Goal: Task Accomplishment & Management: Manage account settings

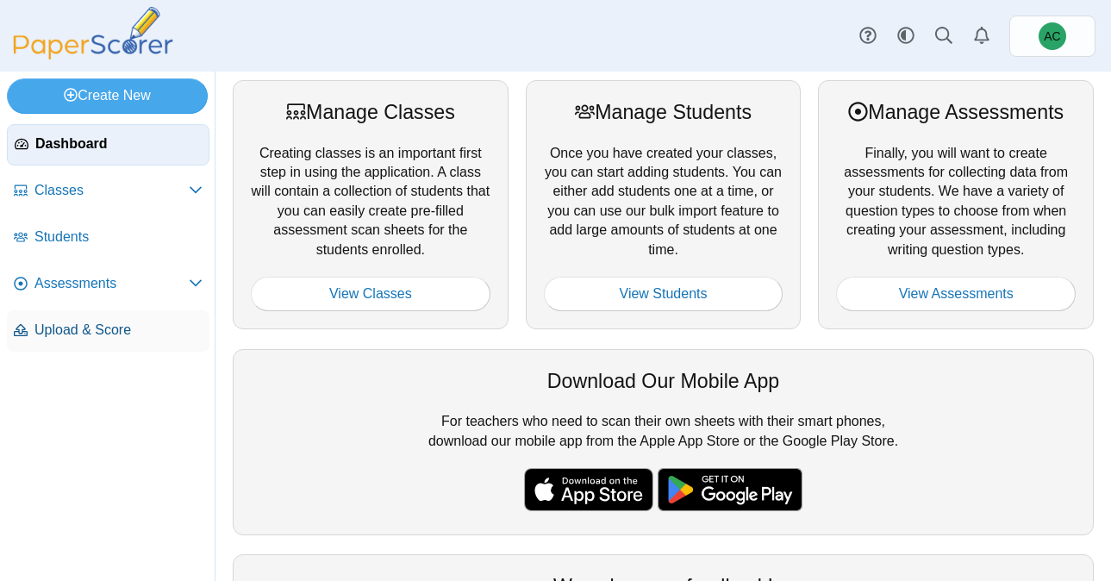
click at [105, 331] on span "Upload & Score" at bounding box center [118, 330] width 168 height 19
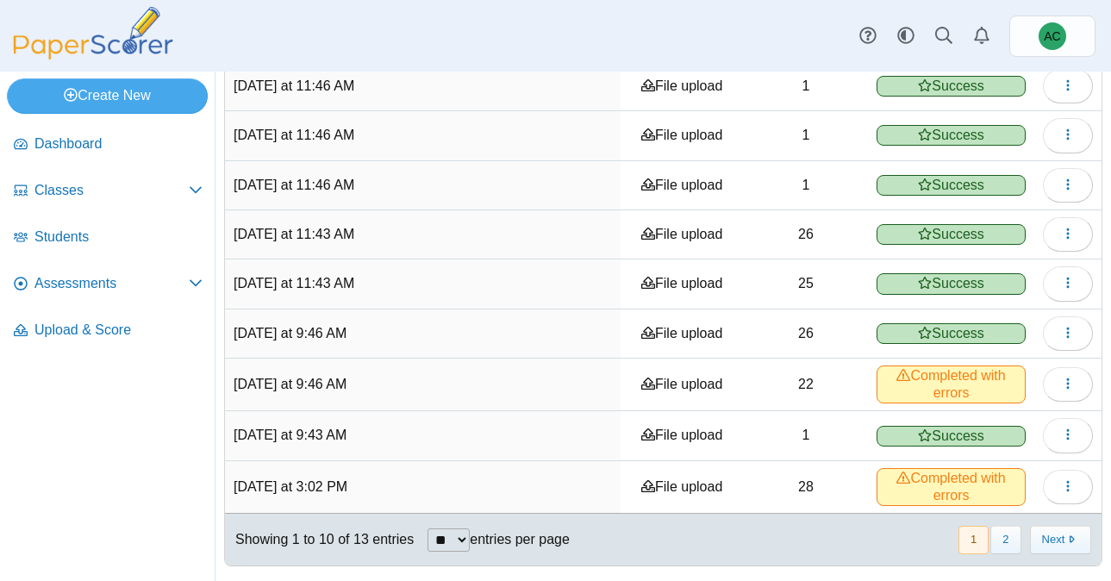
scroll to position [441, 0]
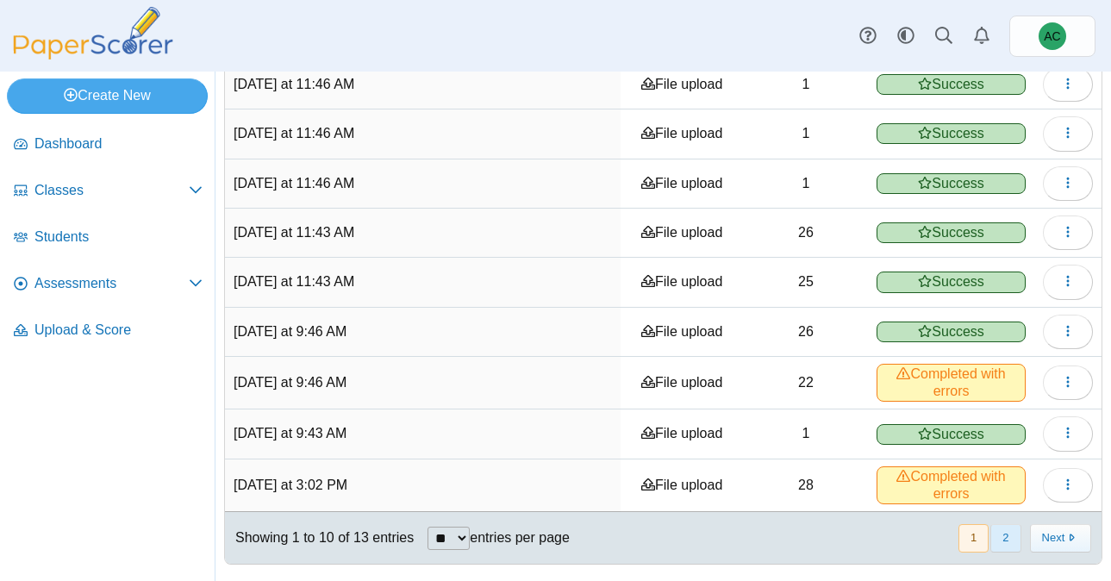
click at [1000, 527] on button "2" at bounding box center [1005, 538] width 30 height 28
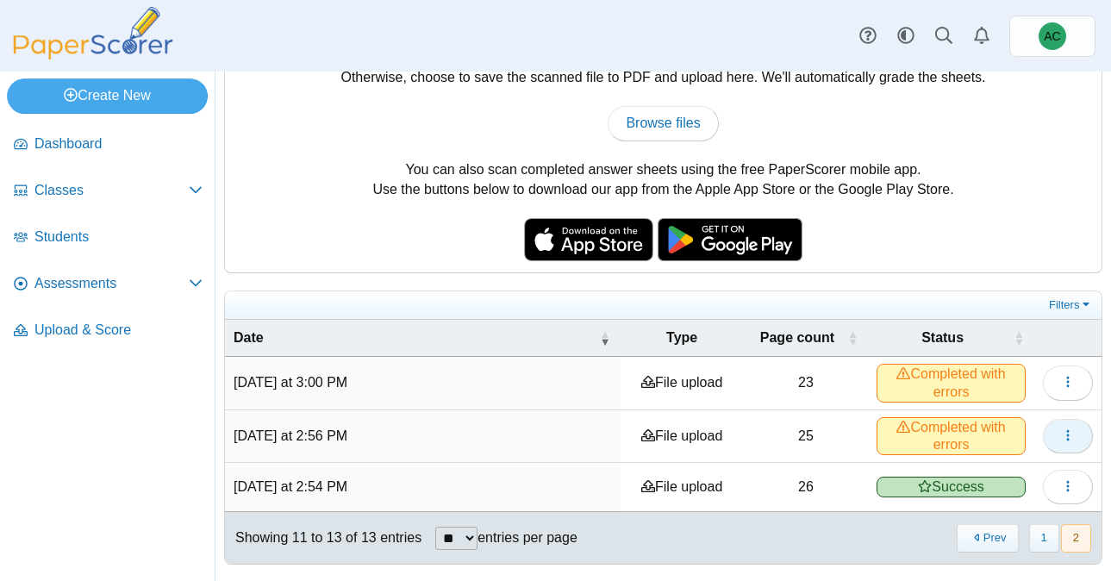
click at [1075, 450] on button "button" at bounding box center [1068, 436] width 50 height 34
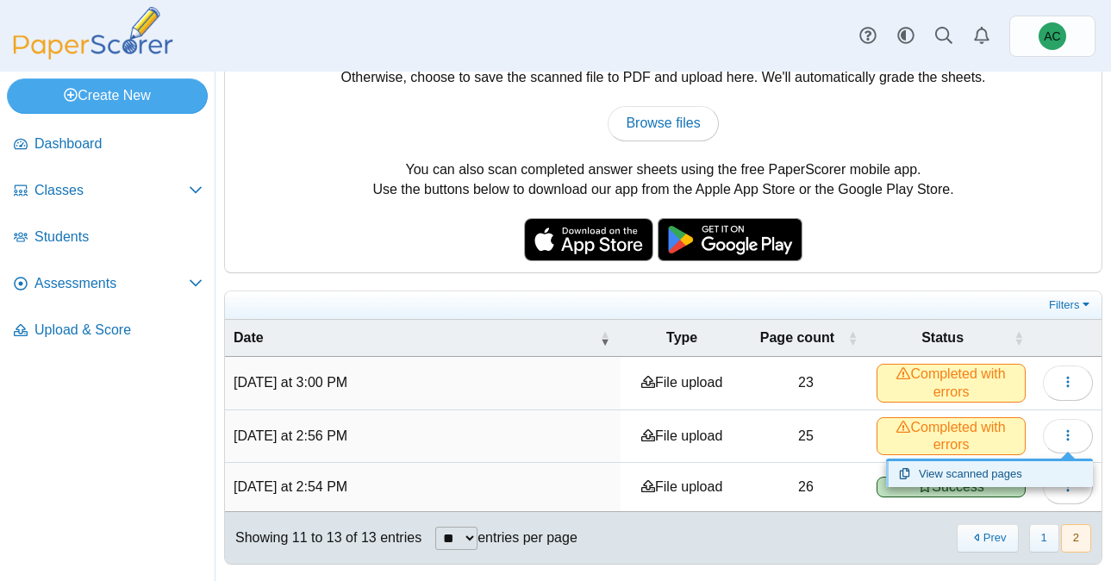
click at [988, 475] on link "View scanned pages" at bounding box center [989, 474] width 207 height 26
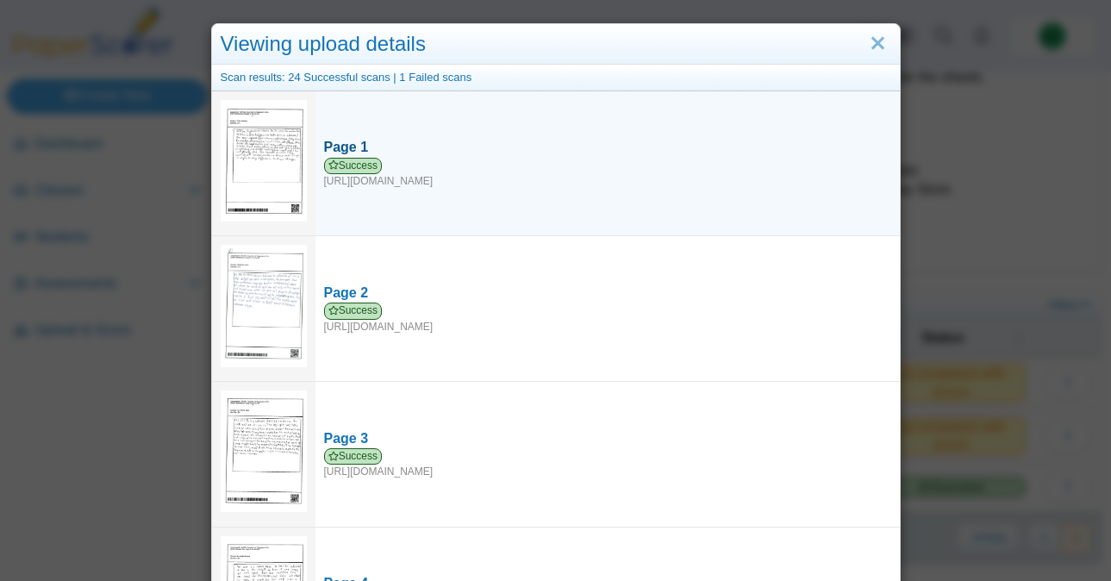
click at [347, 145] on div "Page 1" at bounding box center [607, 147] width 567 height 19
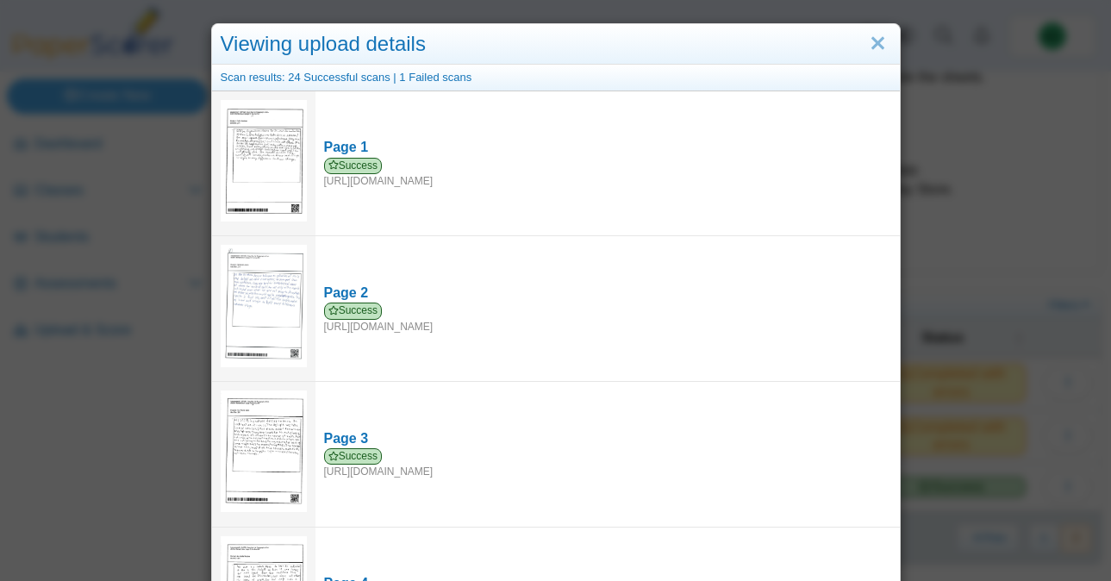
click at [431, 81] on div "Scan results: 24 Successful scans | 1 Failed scans" at bounding box center [556, 78] width 688 height 27
click at [414, 78] on div "Scan results: 24 Successful scans | 1 Failed scans" at bounding box center [556, 78] width 688 height 27
click at [382, 78] on div "Scan results: 24 Successful scans | 1 Failed scans" at bounding box center [556, 78] width 688 height 27
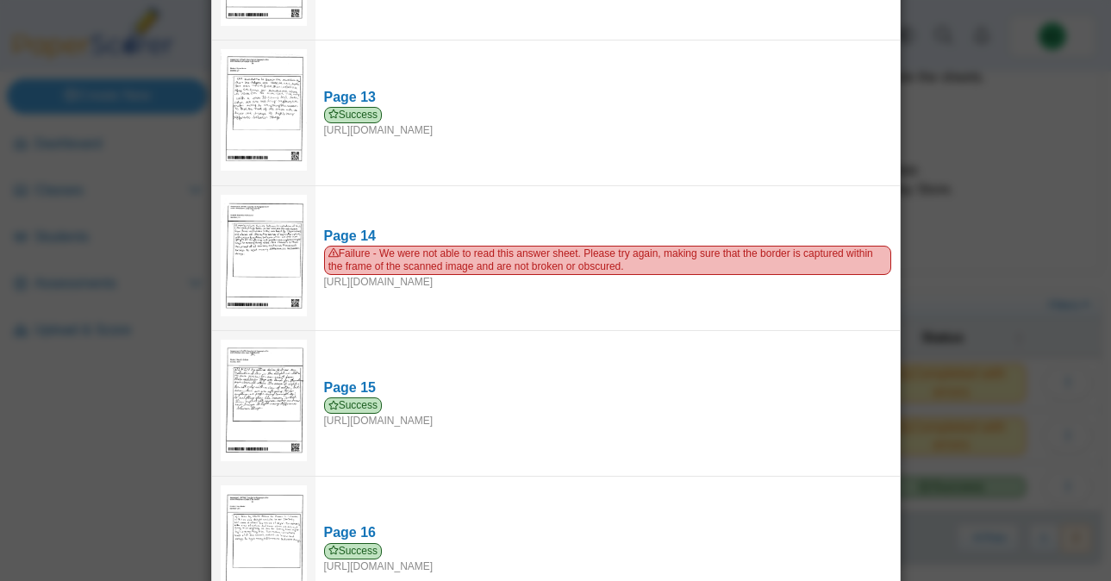
scroll to position [1835, 0]
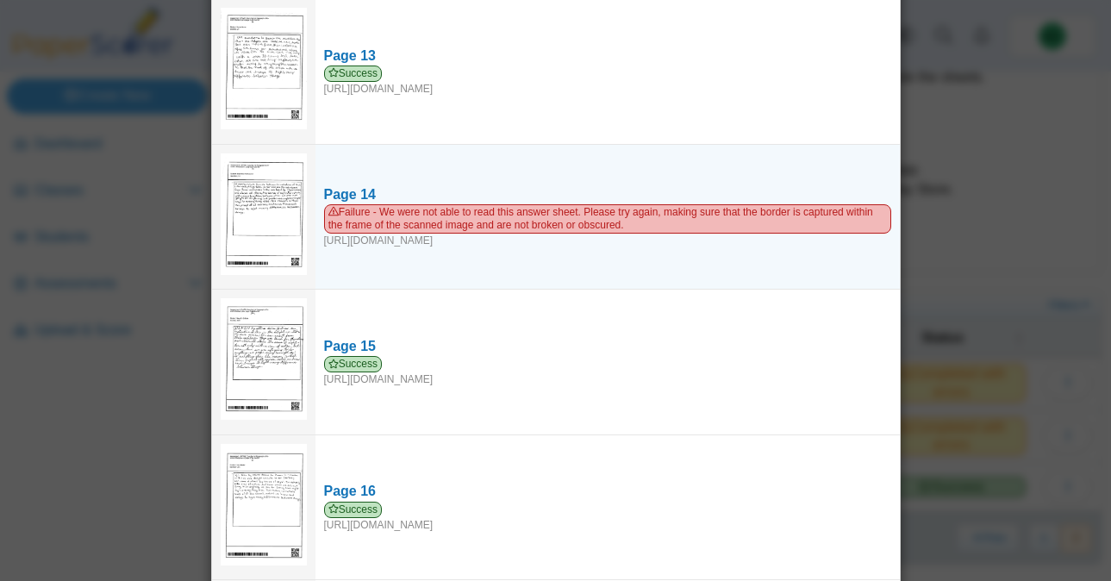
click at [272, 210] on img at bounding box center [264, 214] width 86 height 122
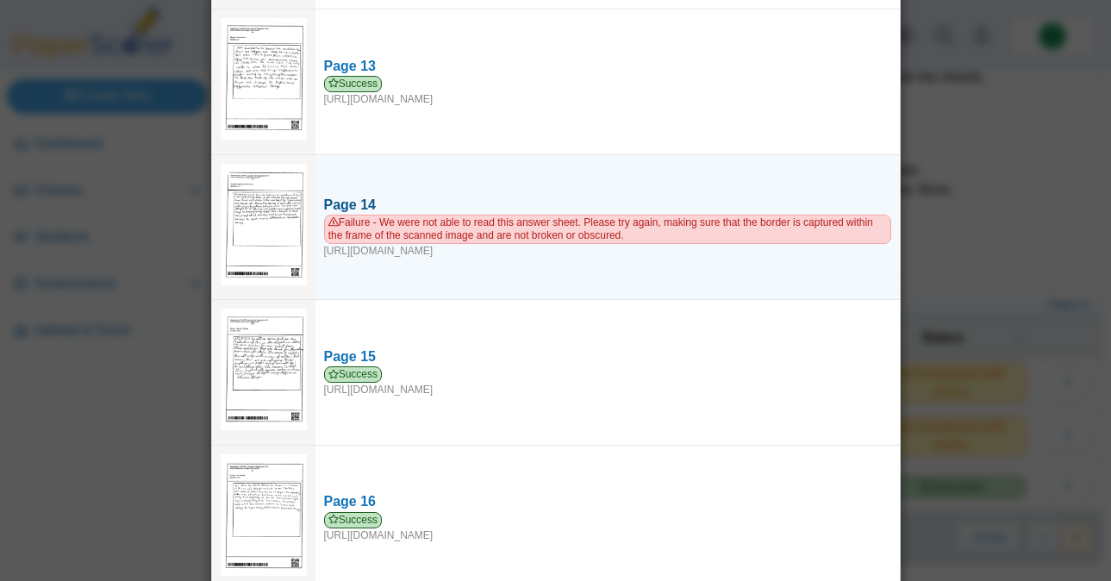
scroll to position [1820, 0]
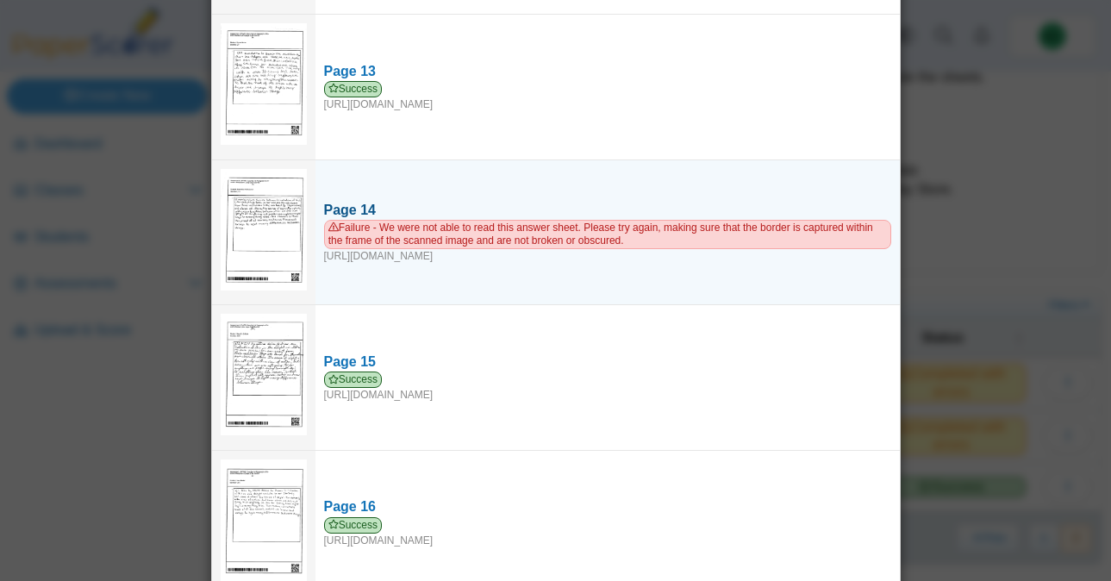
click at [344, 201] on div "Page 14" at bounding box center [607, 210] width 567 height 19
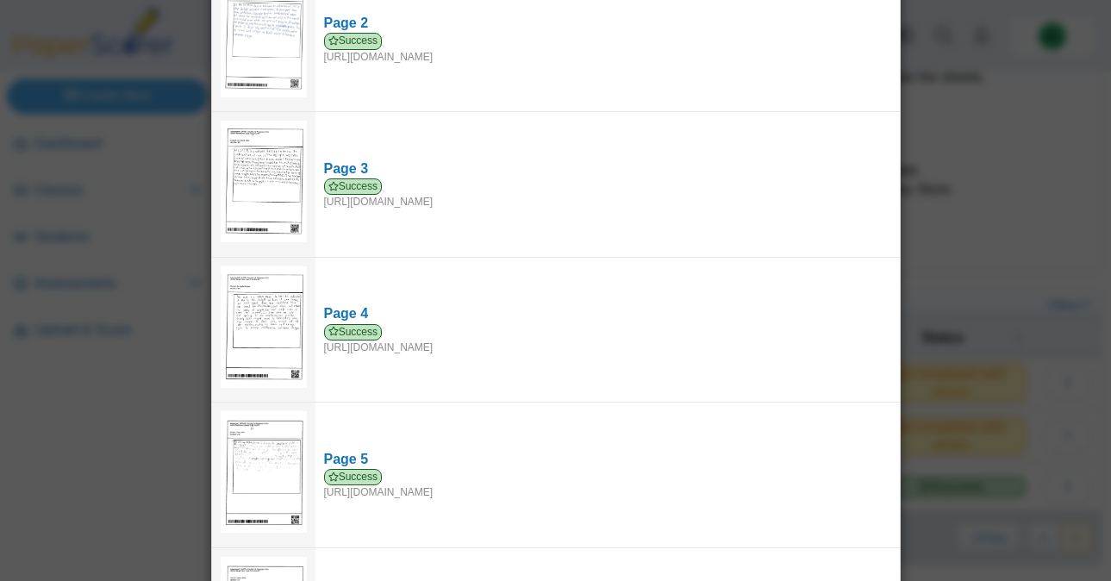
scroll to position [0, 0]
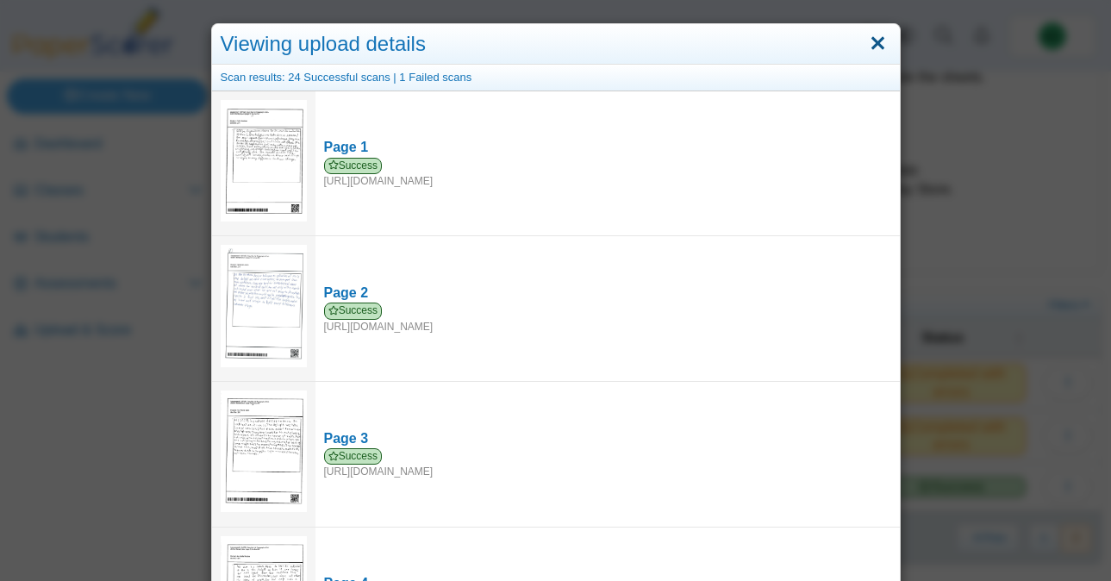
click at [878, 49] on link "Close" at bounding box center [877, 43] width 27 height 29
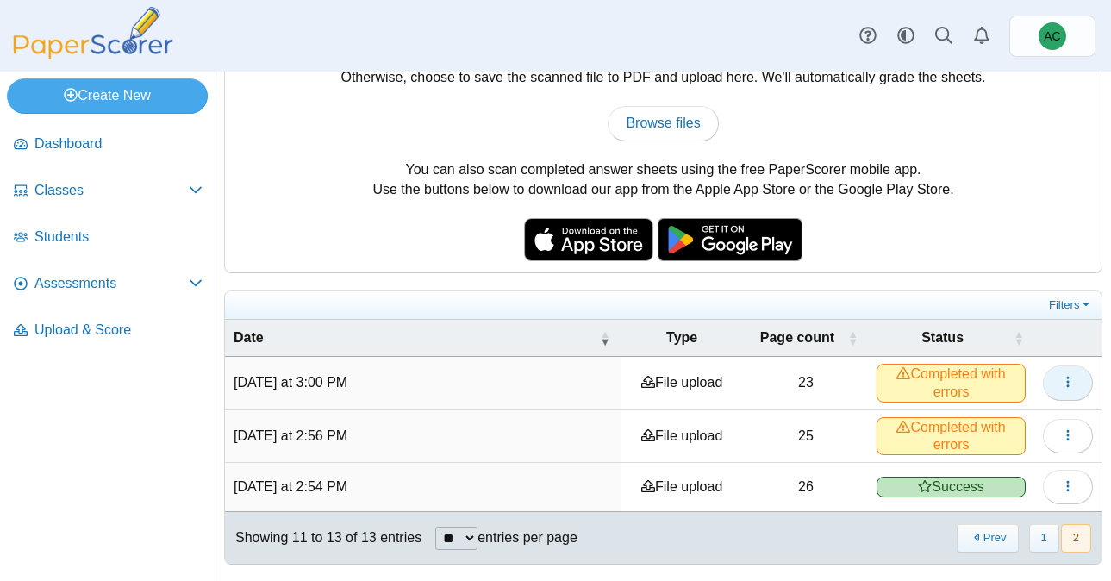
click at [1080, 378] on button "button" at bounding box center [1068, 382] width 50 height 34
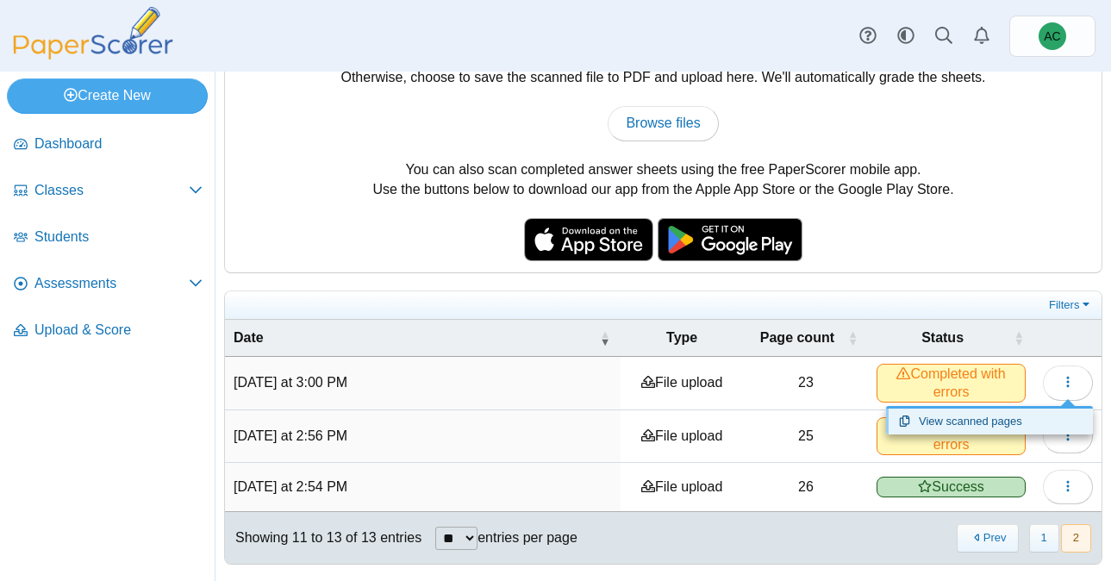
click at [932, 427] on link "View scanned pages" at bounding box center [989, 421] width 207 height 26
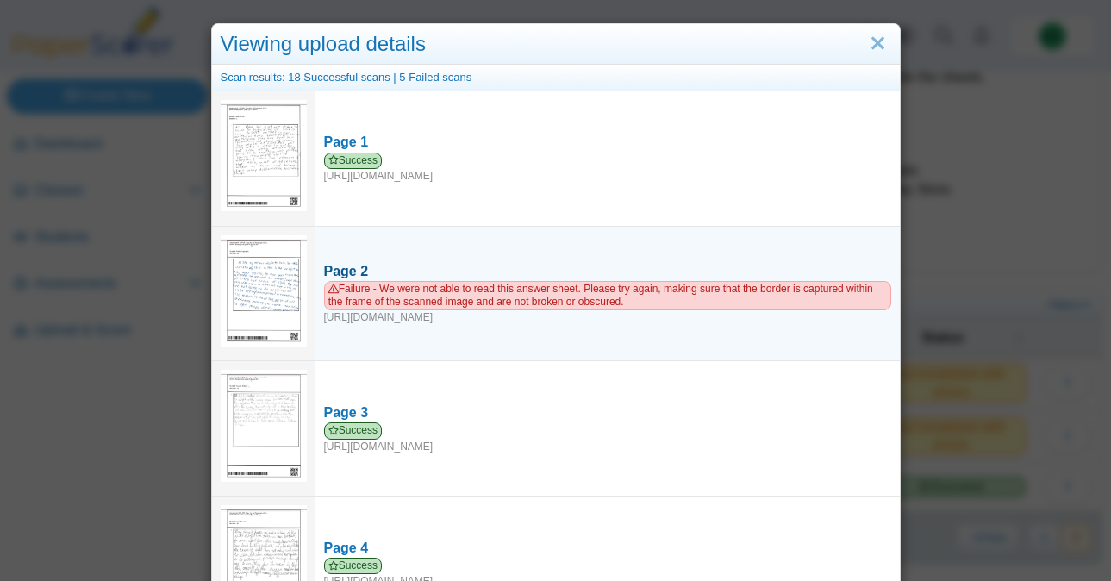
click at [343, 265] on div "Page 2" at bounding box center [607, 271] width 567 height 19
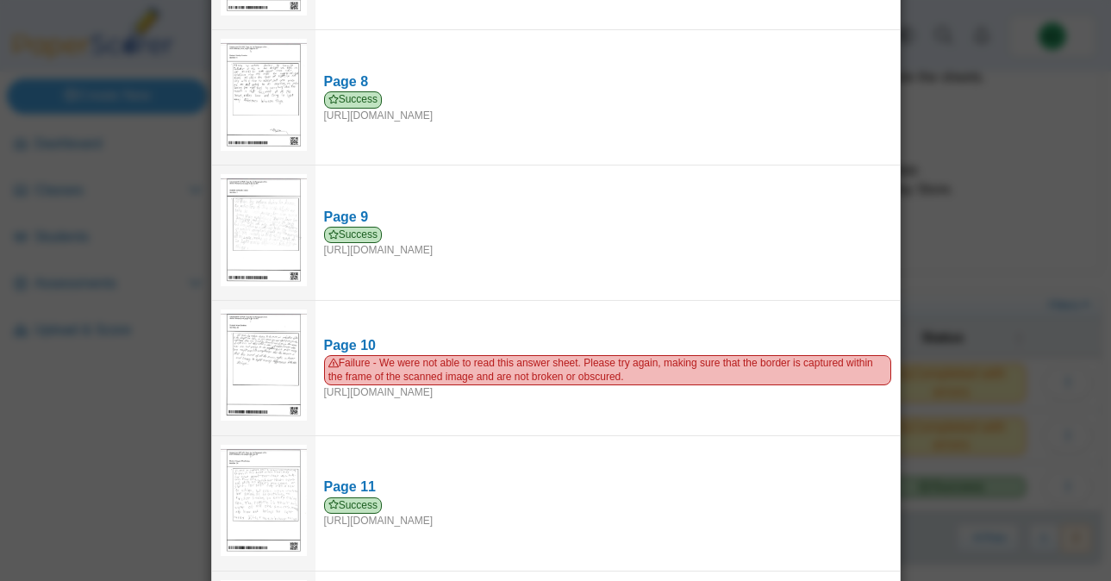
scroll to position [1017, 0]
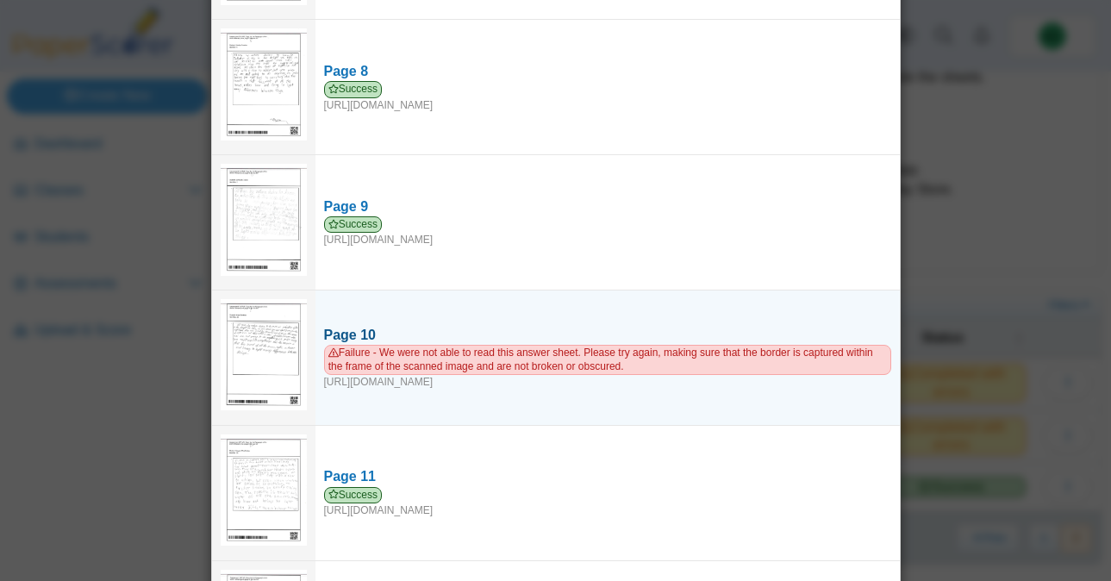
click at [342, 326] on div "Page 10" at bounding box center [607, 335] width 567 height 19
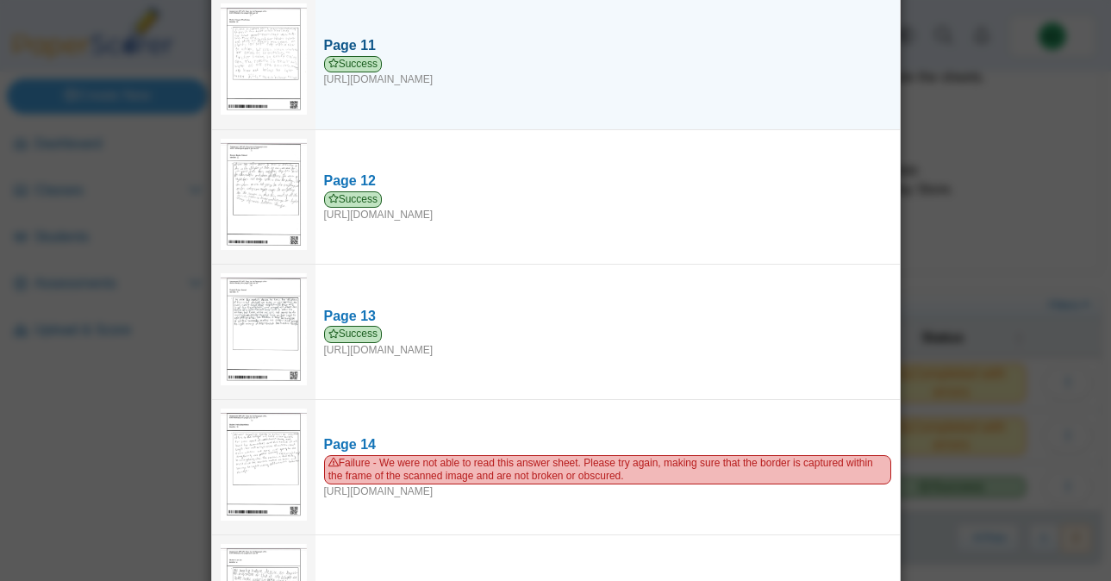
scroll to position [1607, 0]
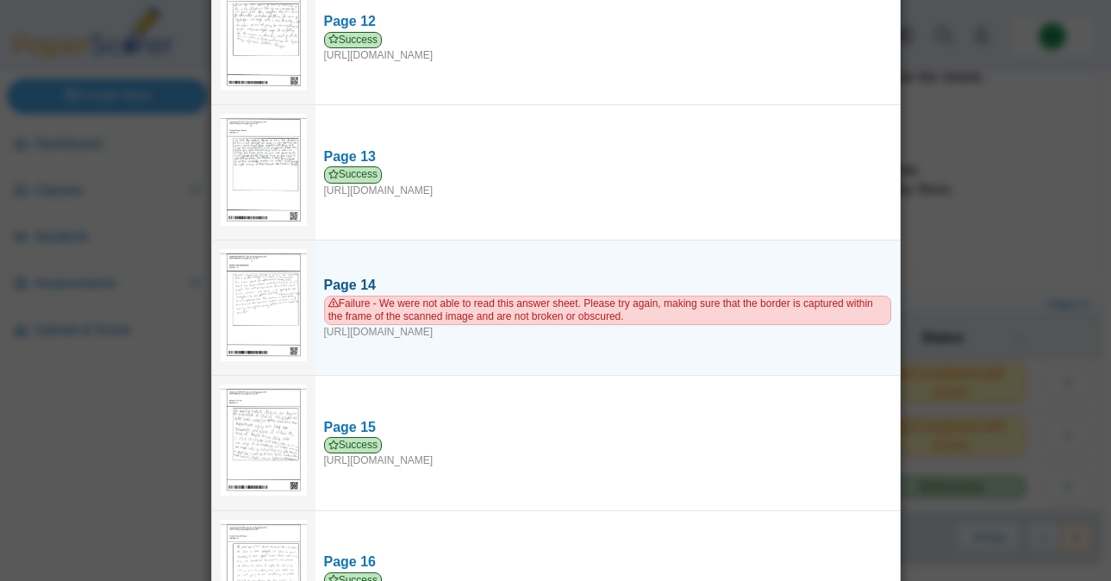
click at [363, 276] on div "Page 14" at bounding box center [607, 285] width 567 height 19
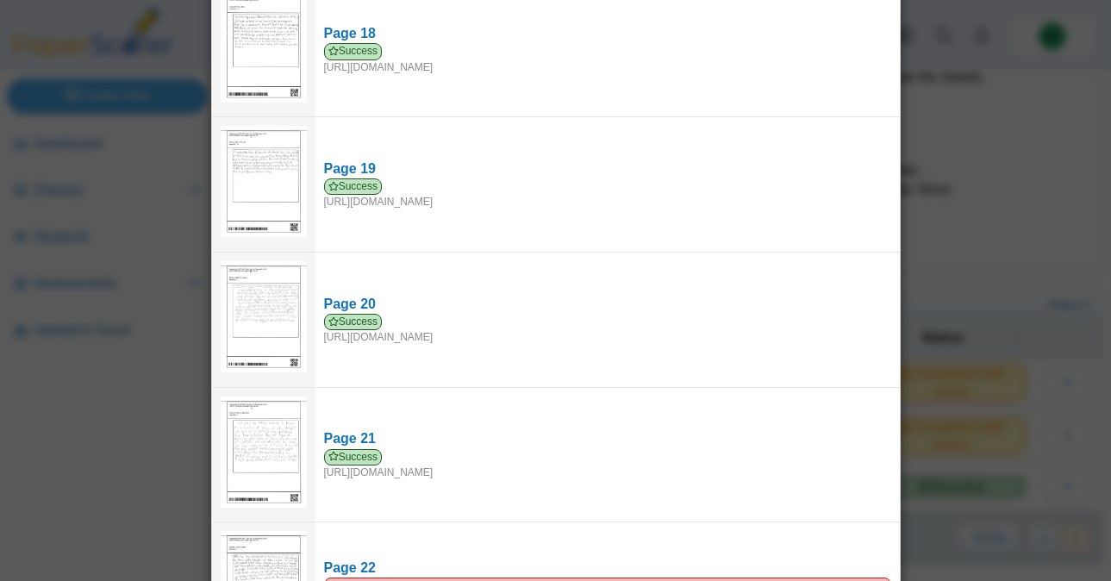
scroll to position [2617, 0]
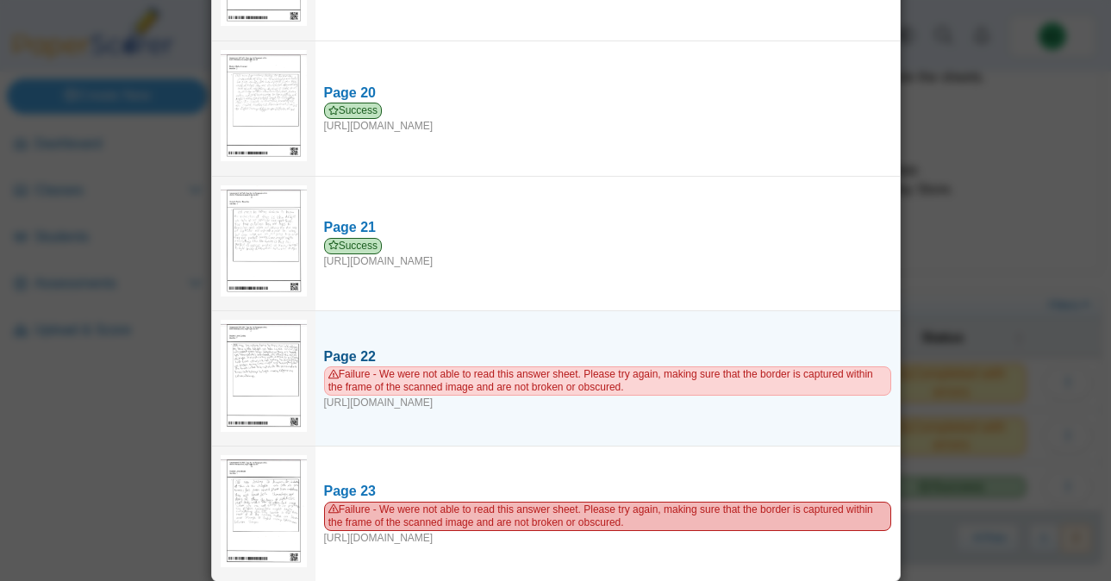
click at [348, 347] on div "Page 22" at bounding box center [607, 356] width 567 height 19
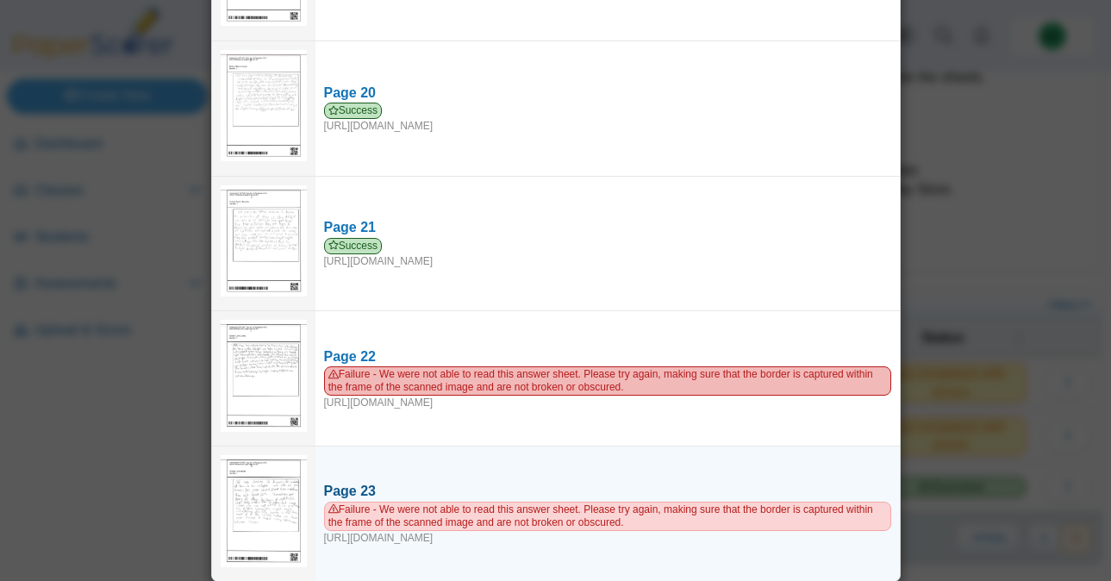
click at [358, 482] on div "Page 23" at bounding box center [607, 491] width 567 height 19
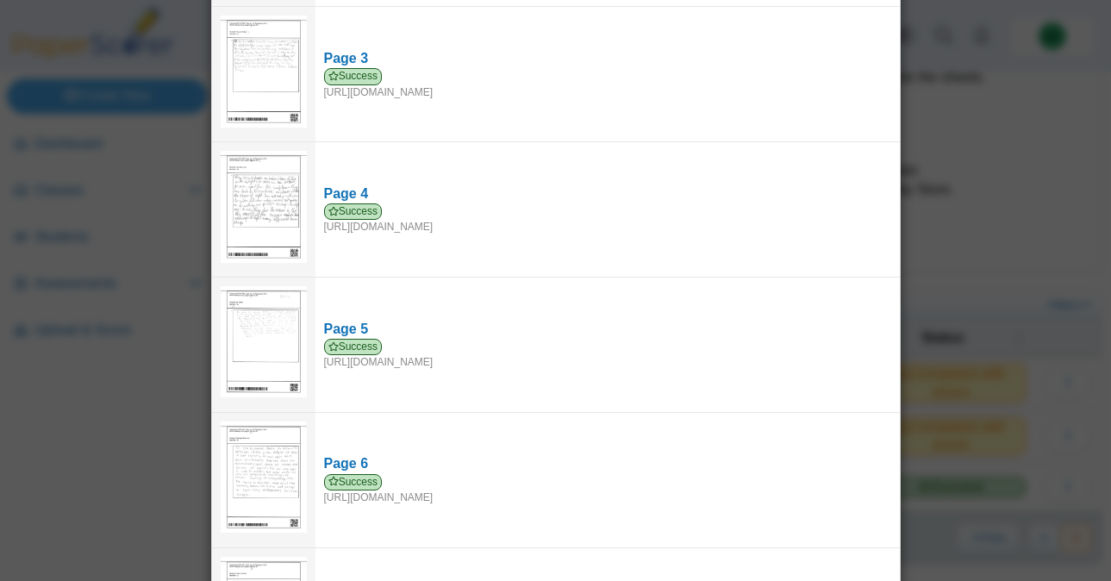
scroll to position [0, 0]
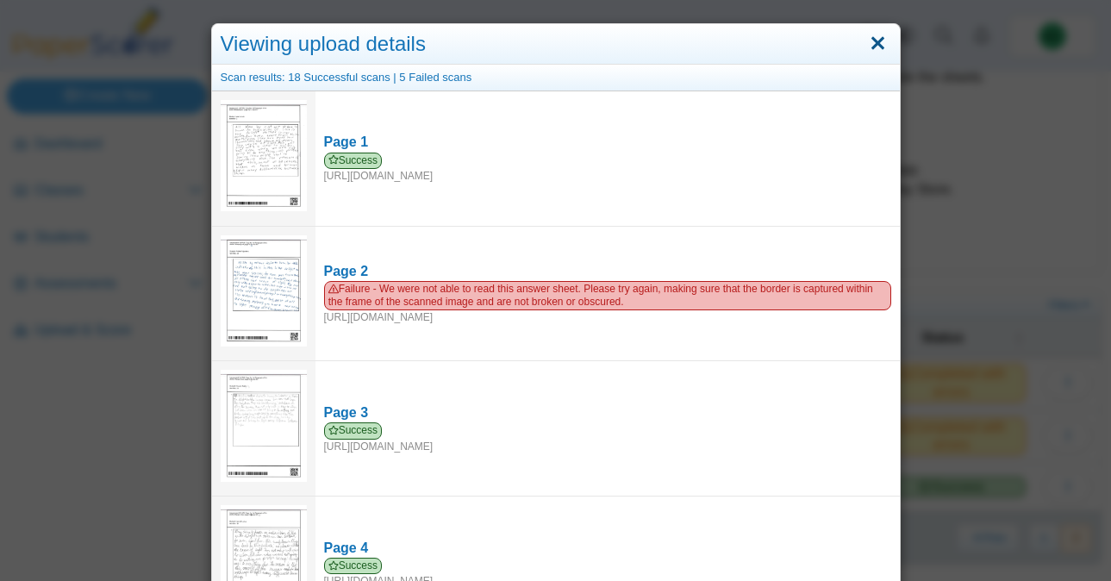
click at [874, 30] on link "Close" at bounding box center [877, 43] width 27 height 29
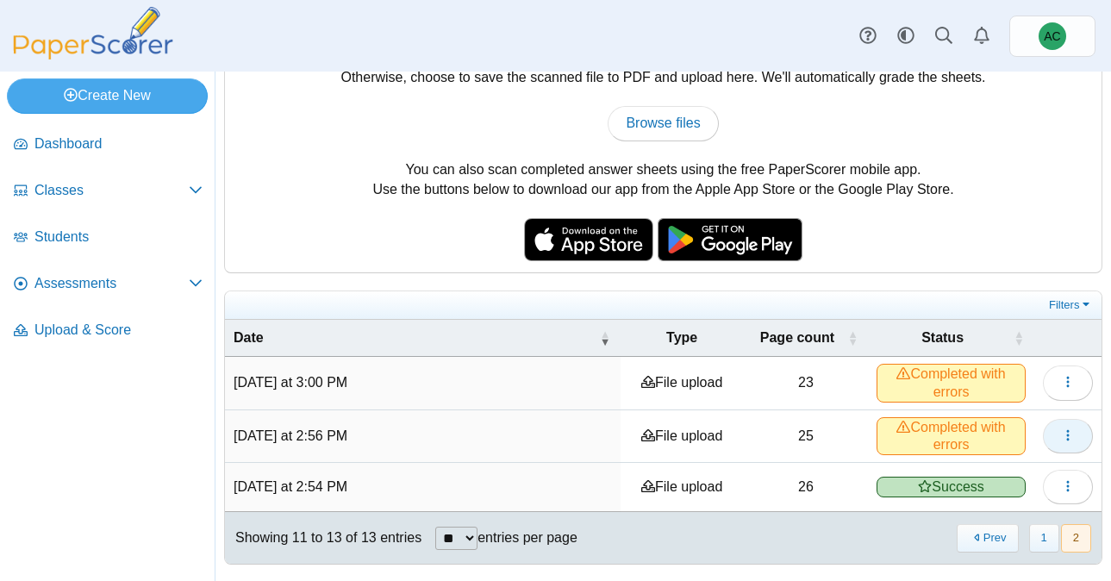
click at [1069, 435] on icon "button" at bounding box center [1068, 435] width 14 height 14
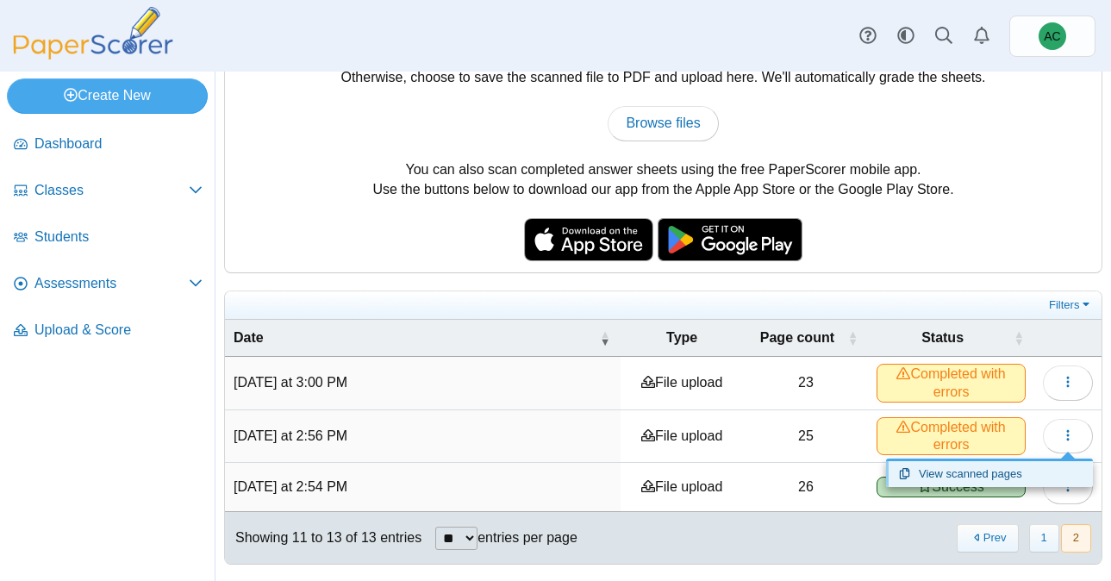
click at [947, 478] on link "View scanned pages" at bounding box center [989, 474] width 207 height 26
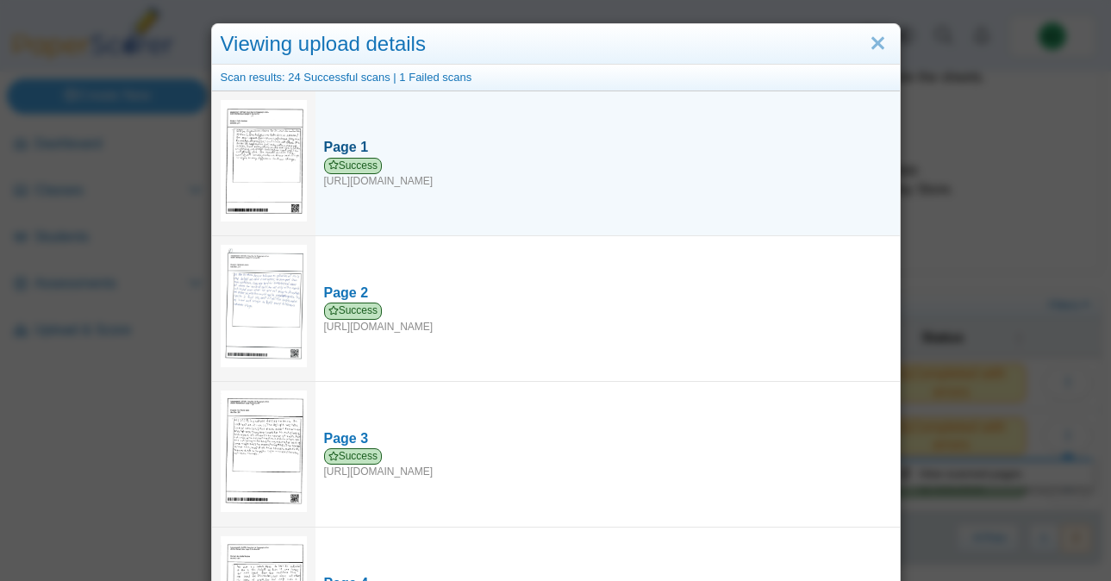
click at [357, 140] on div "Page 1" at bounding box center [607, 147] width 567 height 19
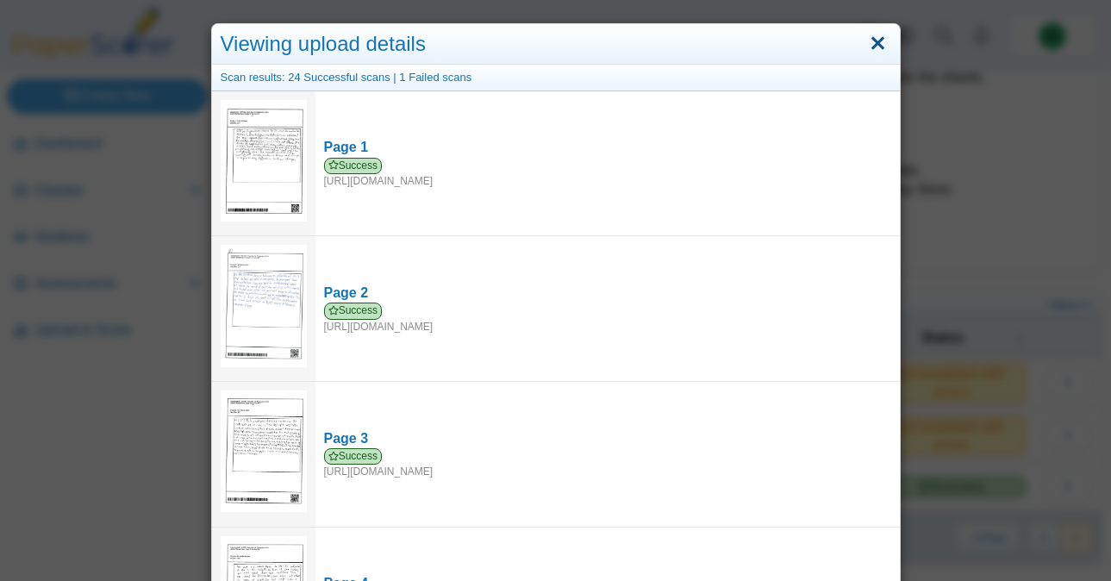
click at [875, 39] on link "Close" at bounding box center [877, 43] width 27 height 29
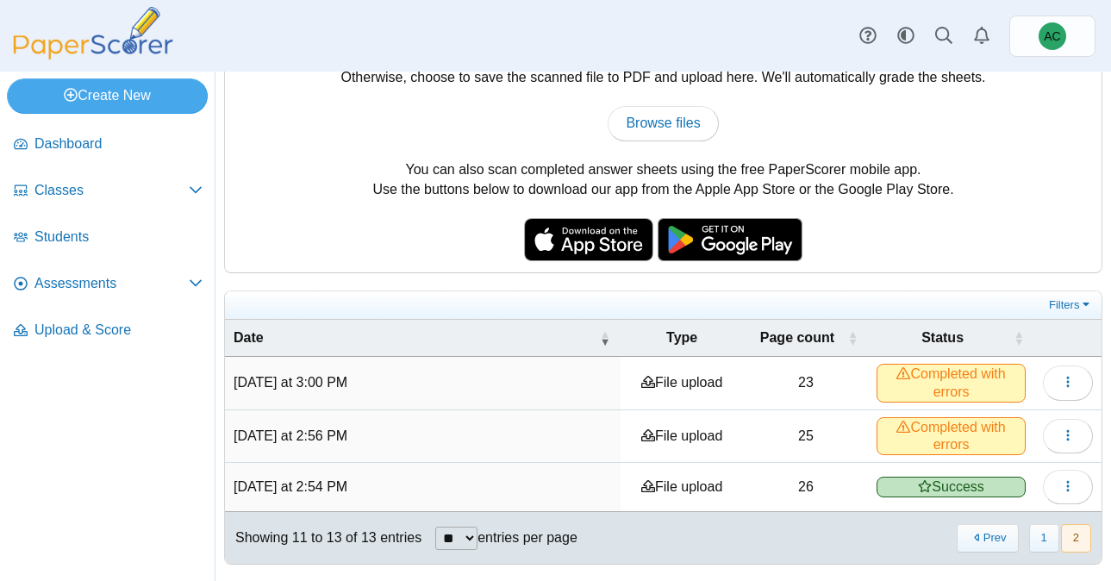
click at [1089, 367] on td at bounding box center [1067, 383] width 67 height 53
click at [1073, 379] on icon "button" at bounding box center [1068, 382] width 14 height 14
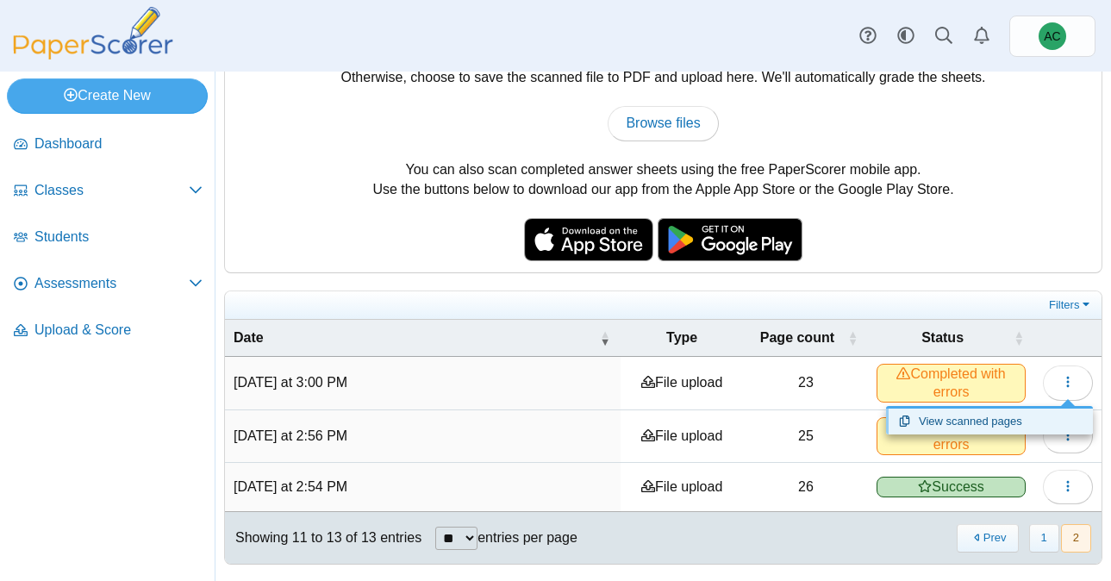
click at [1002, 423] on link "View scanned pages" at bounding box center [989, 421] width 207 height 26
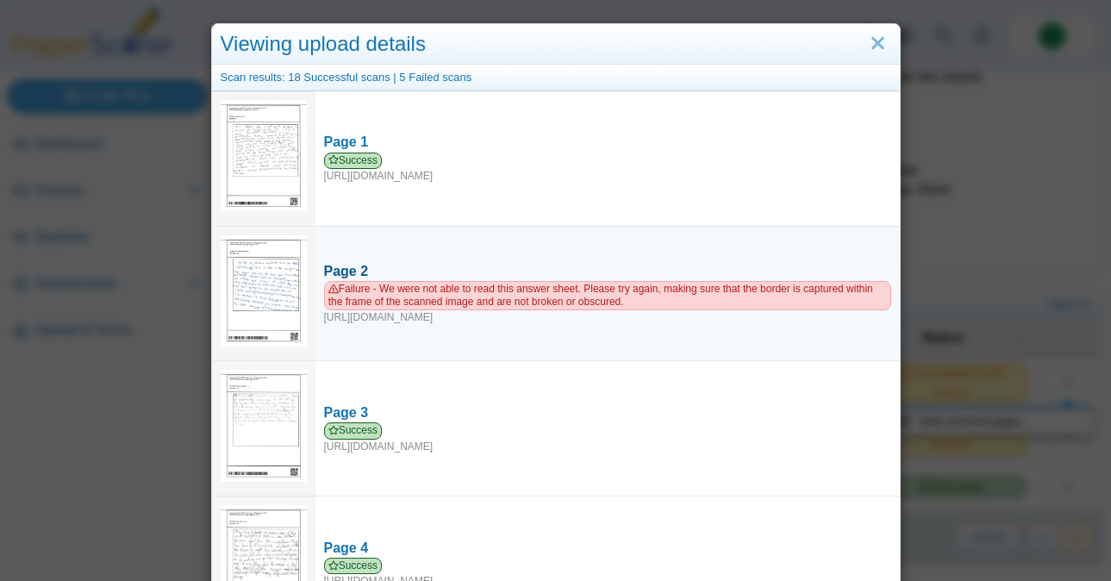
click at [352, 262] on div "Page 2" at bounding box center [607, 271] width 567 height 19
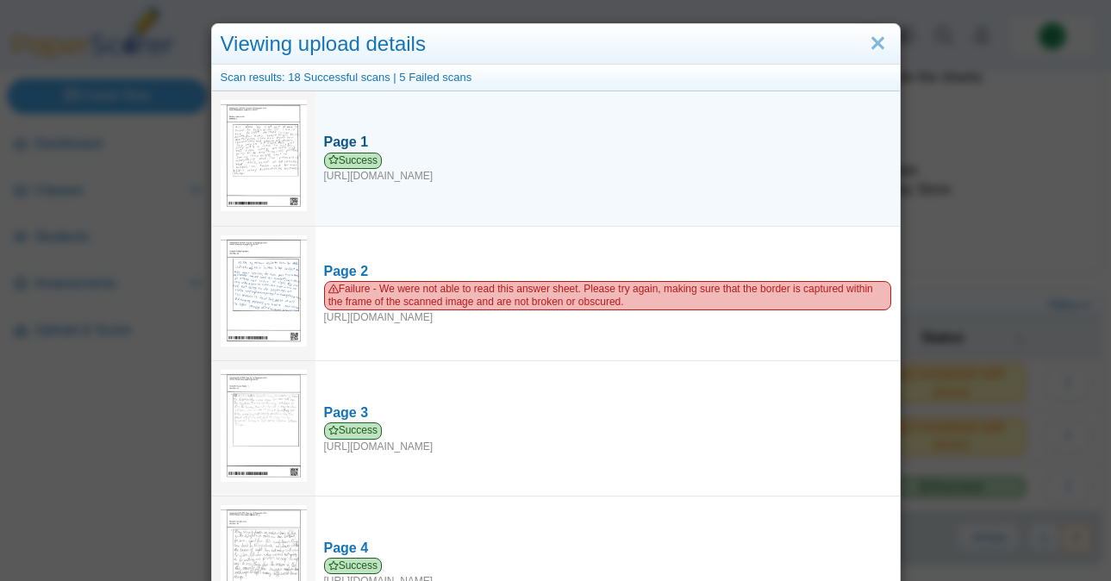
click at [343, 130] on link "Page 1 Success https://forms.paperscorer.com/scans/10/5664/238932/3111115_AUGUS…" at bounding box center [607, 157] width 584 height 67
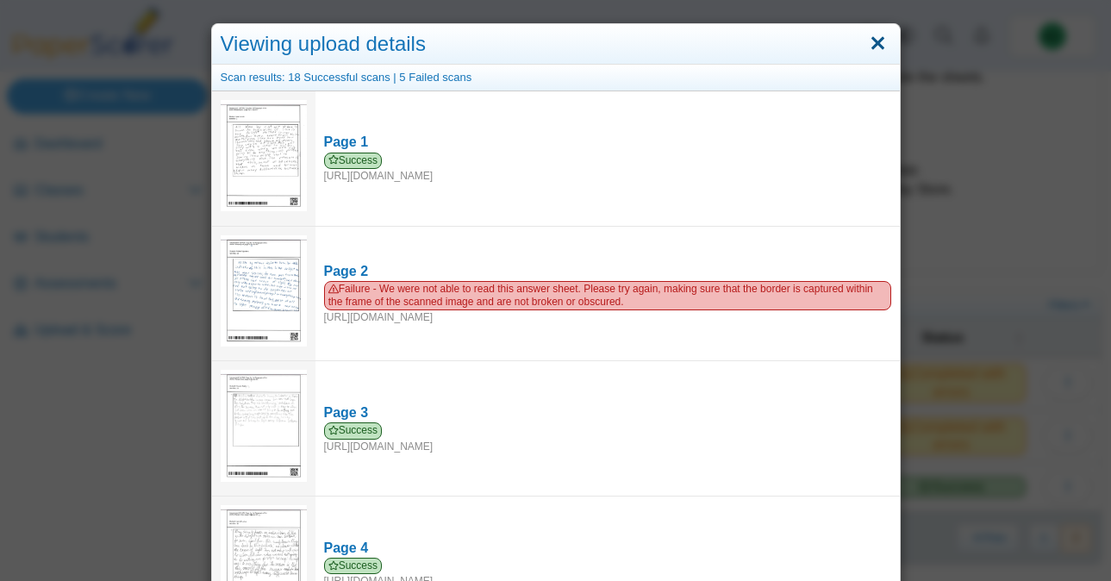
click at [879, 47] on link "Close" at bounding box center [877, 43] width 27 height 29
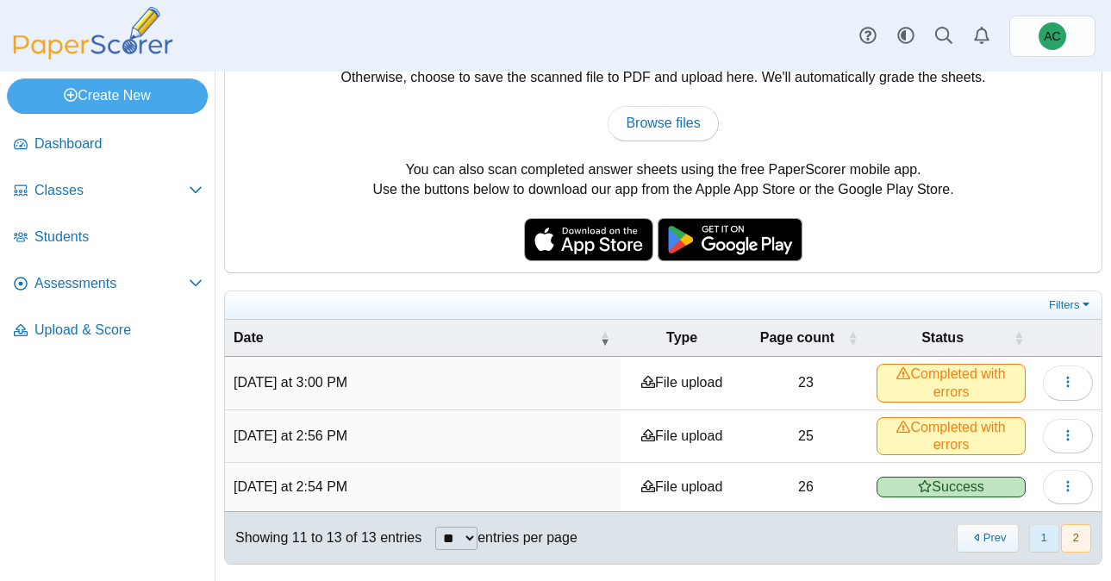
click at [1054, 536] on button "1" at bounding box center [1044, 538] width 30 height 28
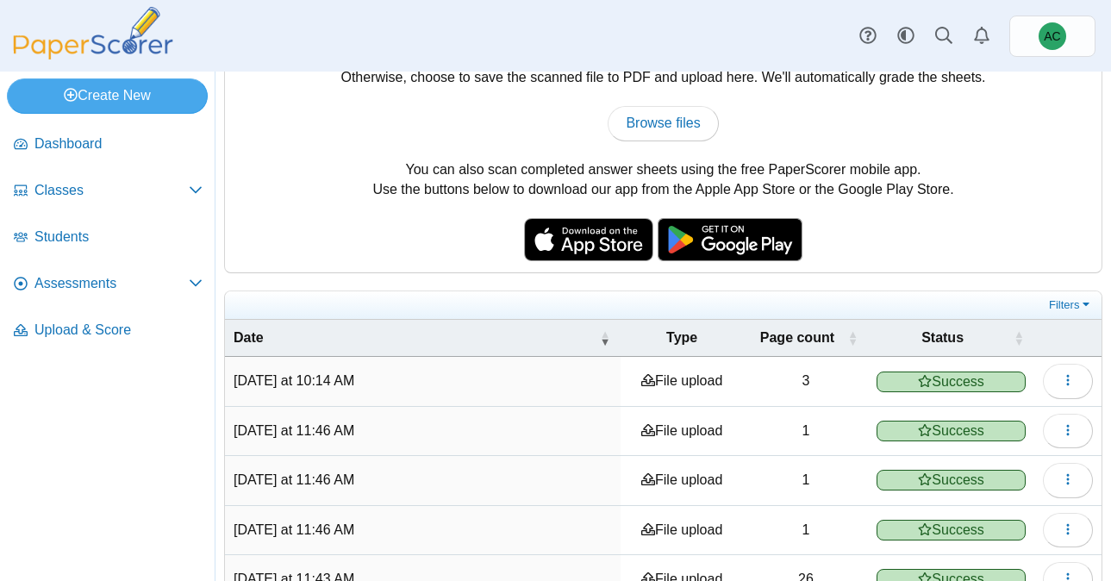
scroll to position [441, 0]
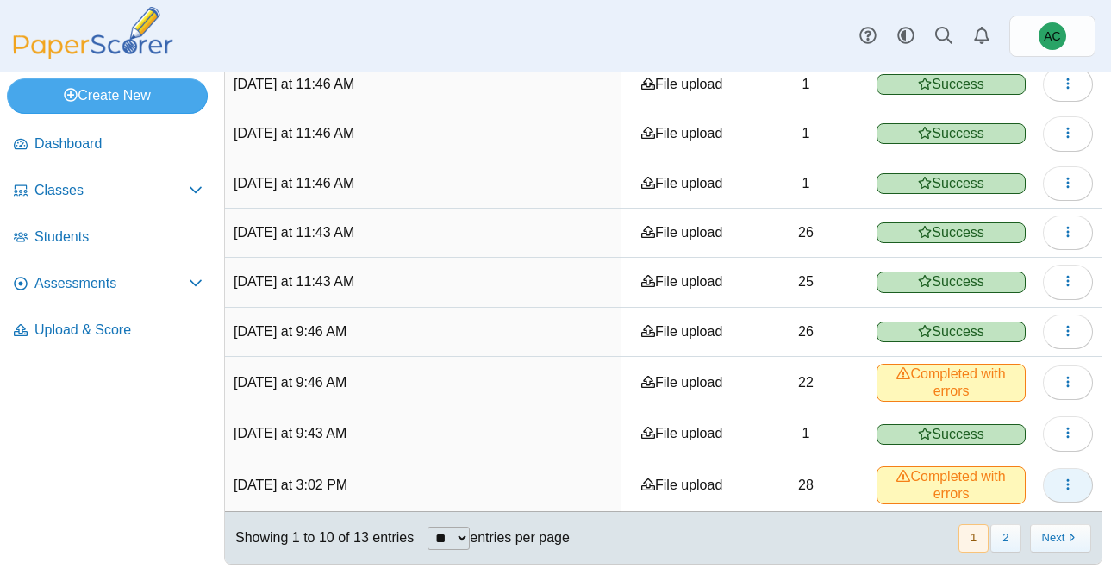
click at [1051, 485] on button "button" at bounding box center [1068, 485] width 50 height 34
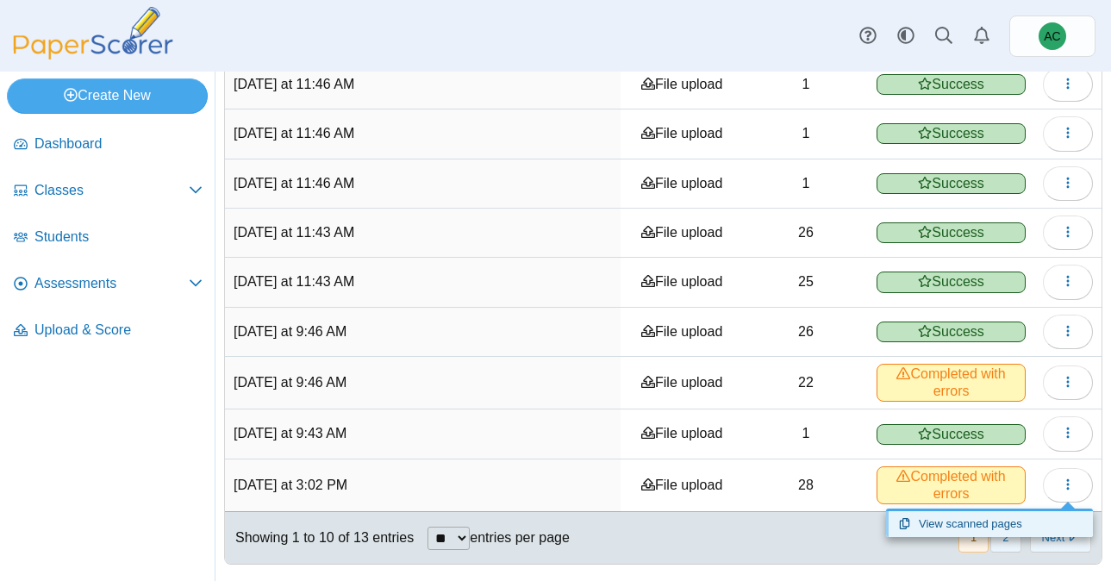
click at [937, 520] on link "View scanned pages" at bounding box center [989, 524] width 207 height 26
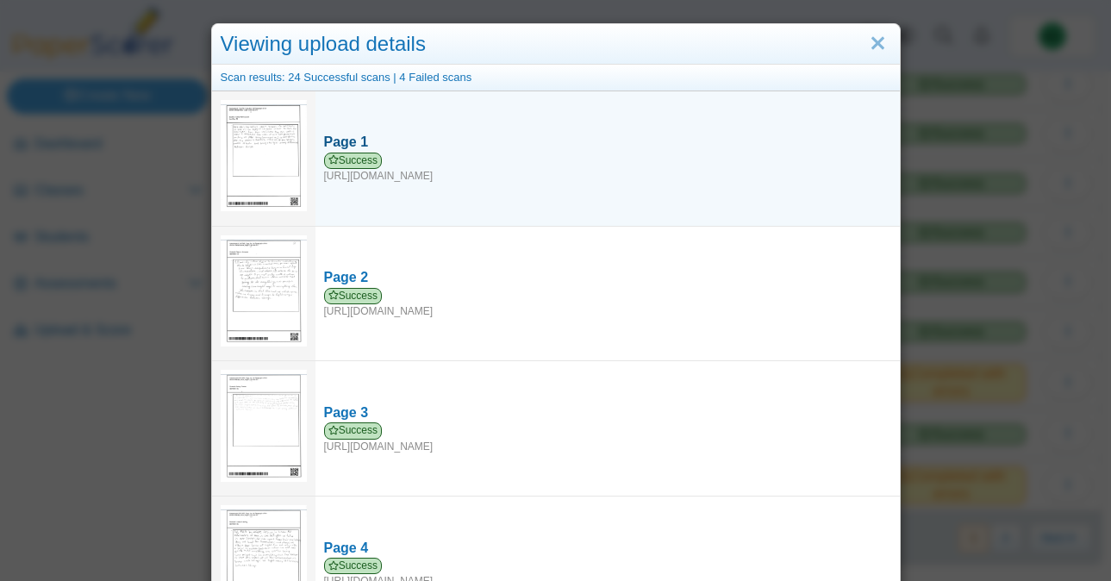
click at [353, 140] on div "Page 1" at bounding box center [607, 142] width 567 height 19
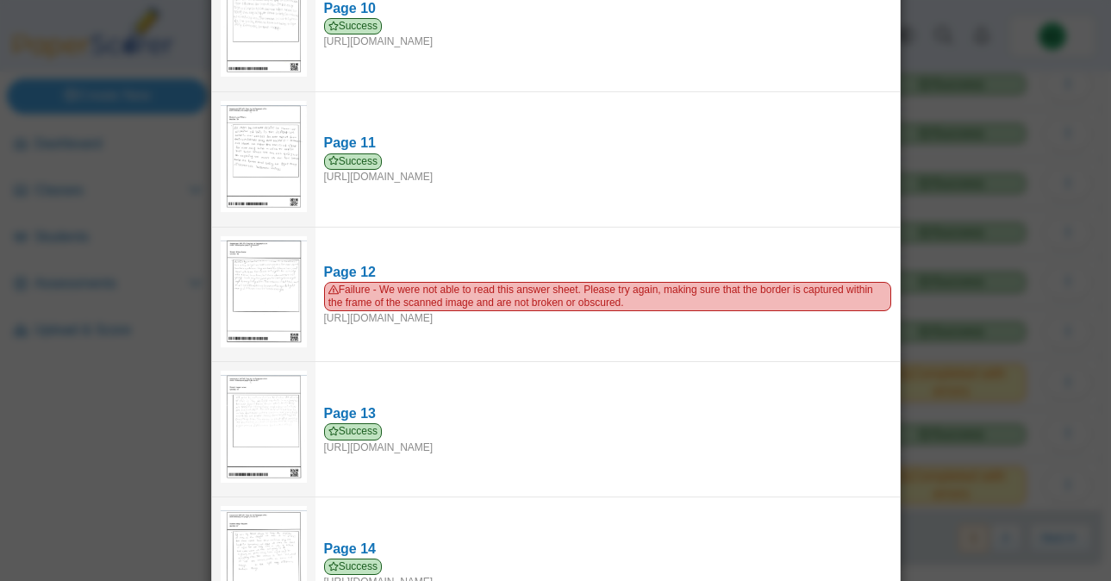
scroll to position [1347, 0]
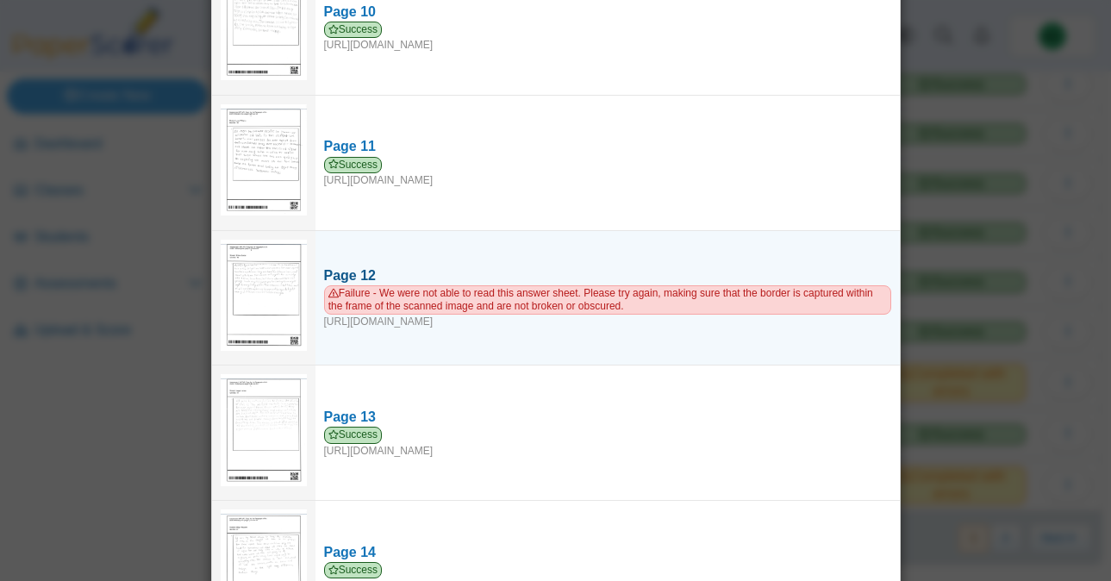
click at [344, 266] on div "Page 12" at bounding box center [607, 275] width 567 height 19
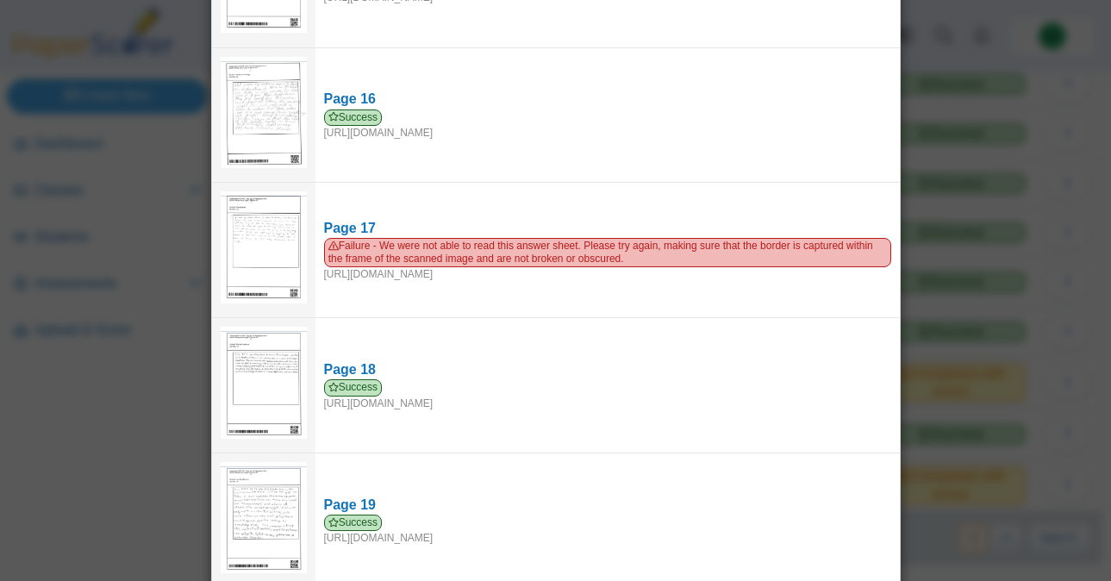
scroll to position [2078, 0]
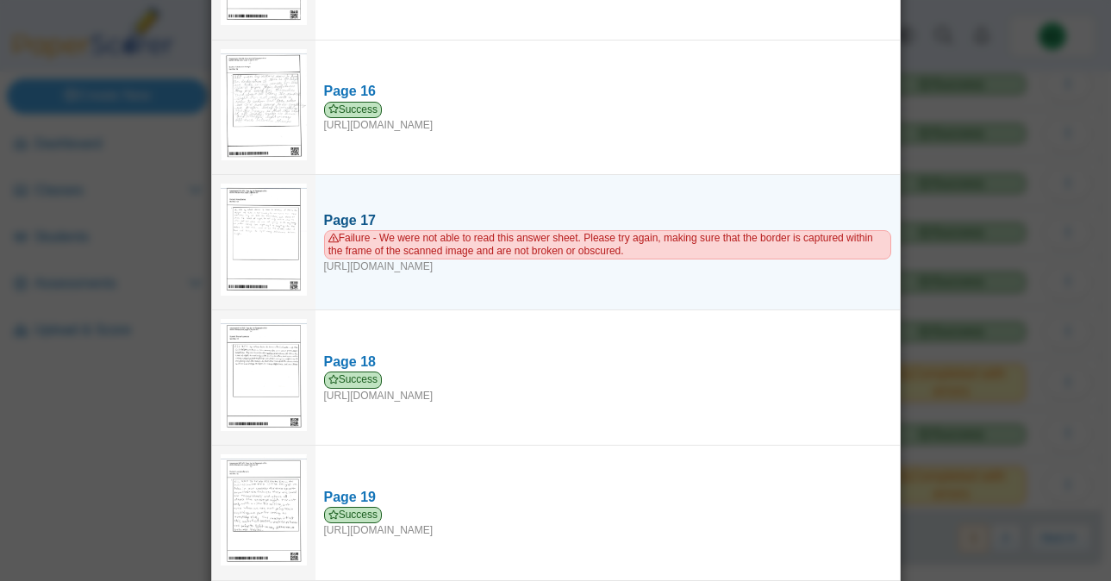
click at [356, 230] on span "Failure - We were not able to read this answer sheet. Please try again, making …" at bounding box center [607, 244] width 567 height 29
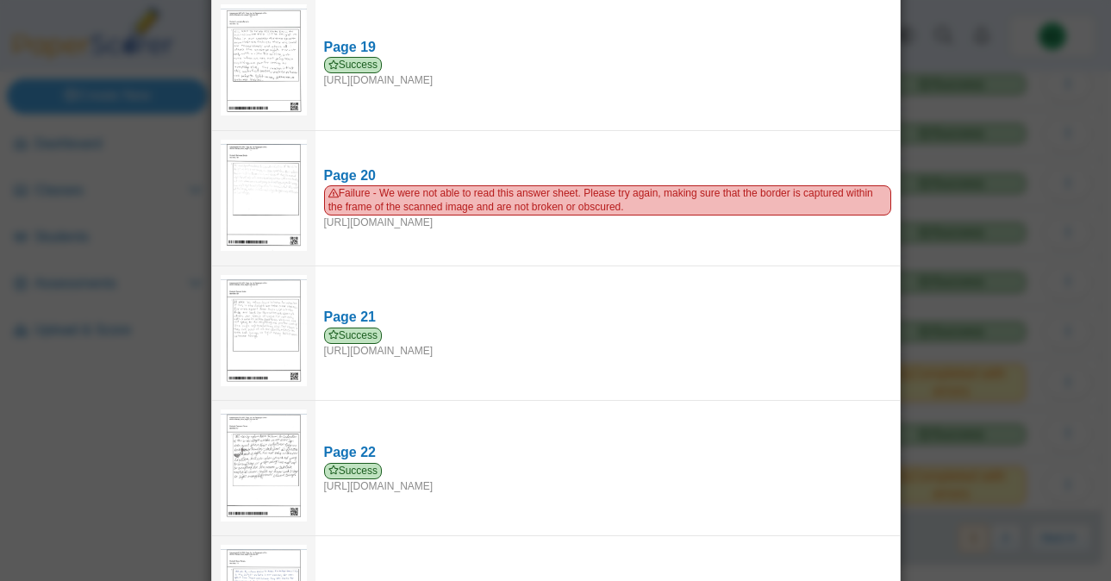
scroll to position [2529, 0]
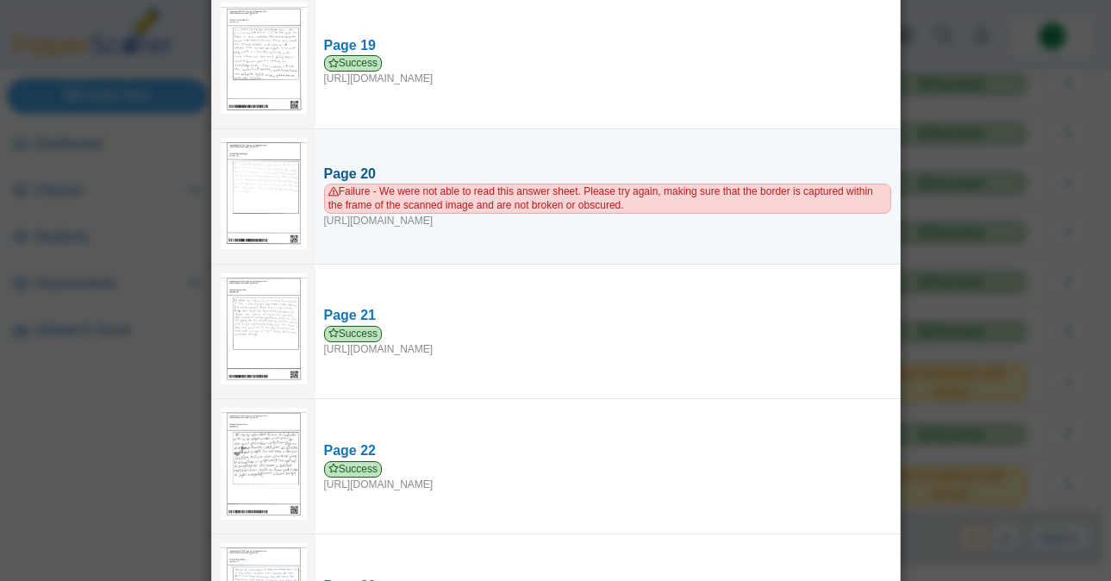
click at [357, 165] on div "Page 20" at bounding box center [607, 174] width 567 height 19
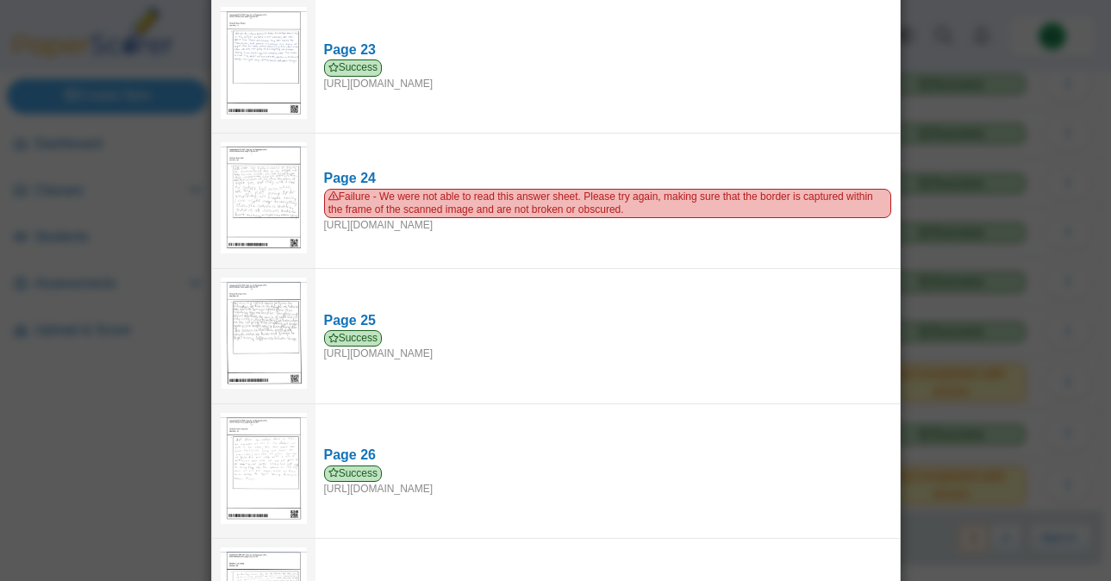
scroll to position [3075, 0]
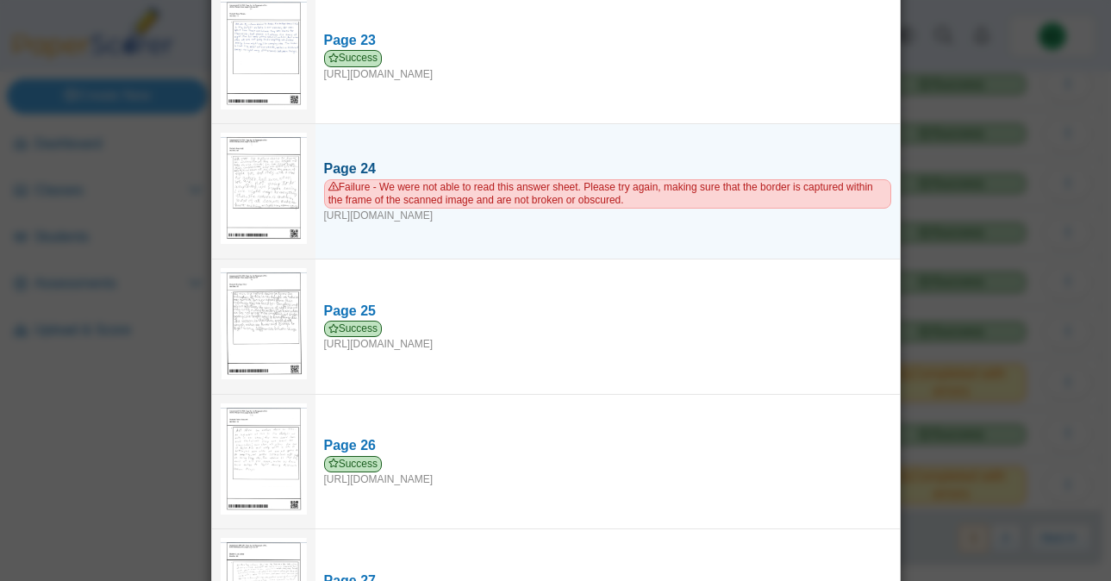
click at [353, 159] on div "Page 24" at bounding box center [607, 168] width 567 height 19
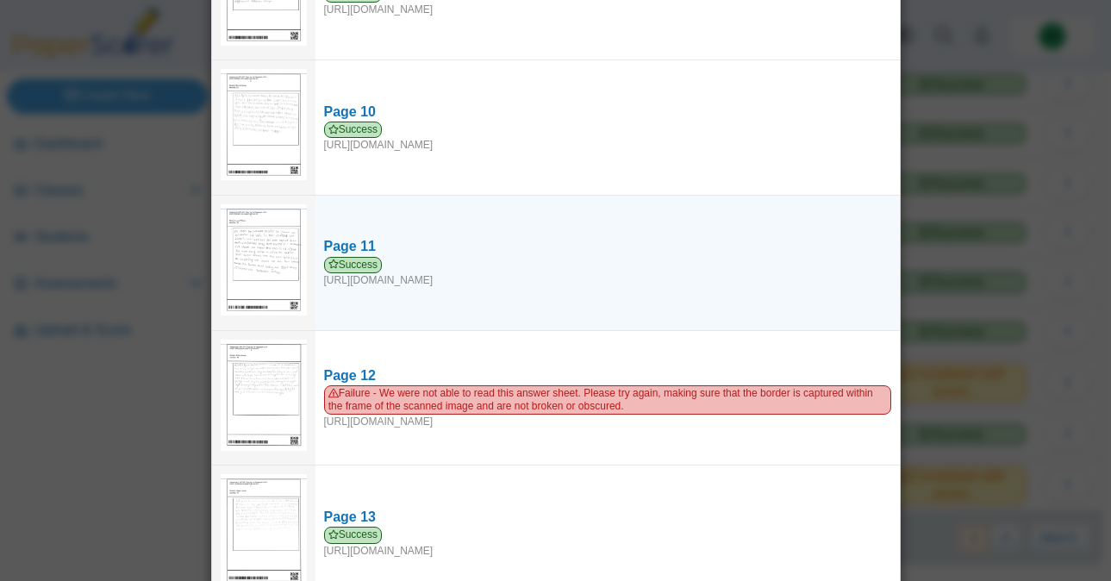
scroll to position [0, 0]
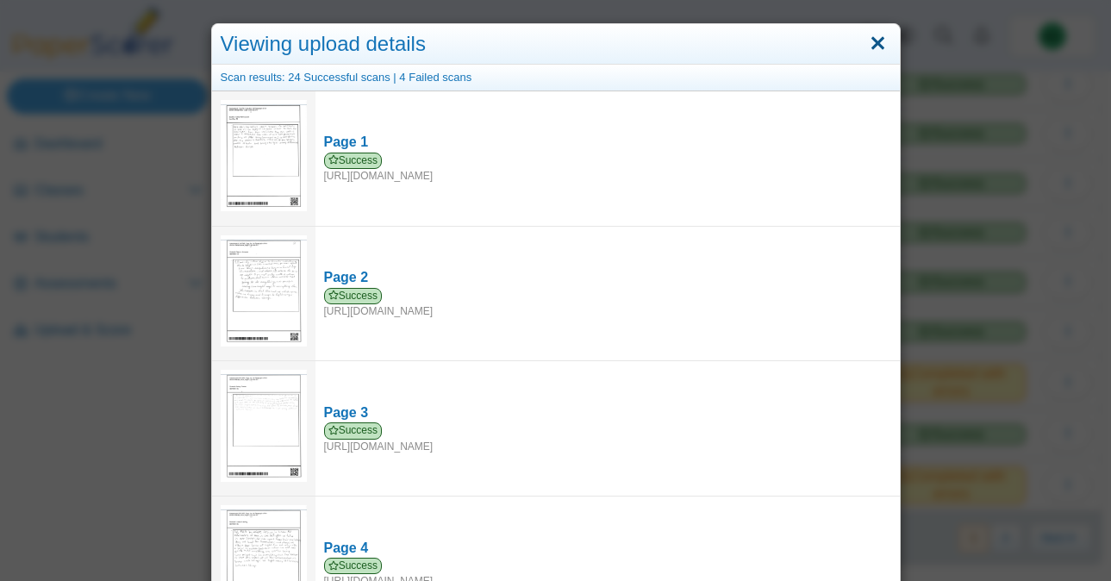
click at [880, 45] on link "Close" at bounding box center [877, 43] width 27 height 29
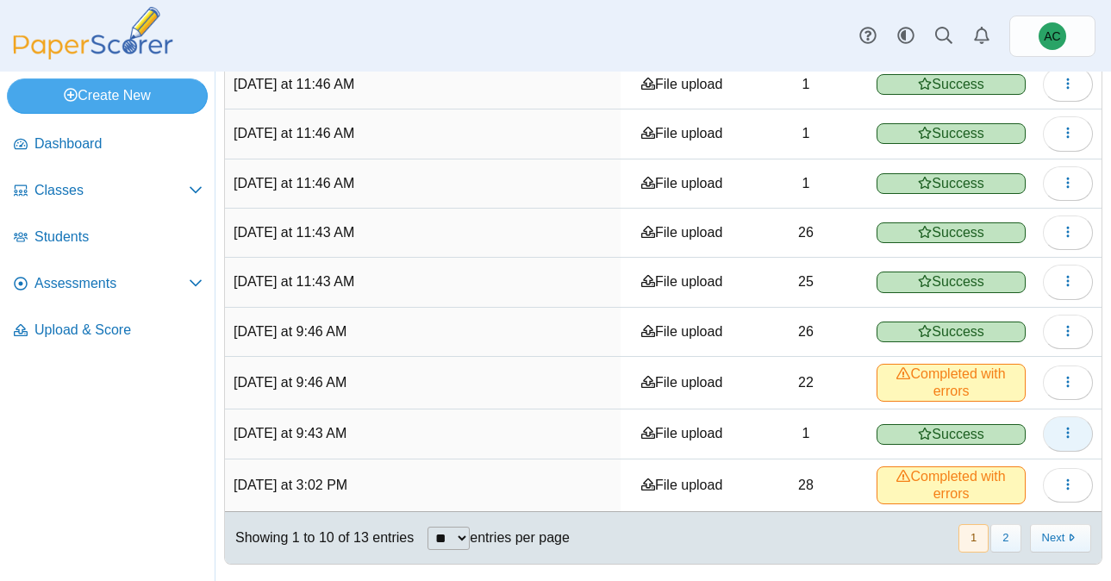
click at [1077, 434] on button "button" at bounding box center [1068, 433] width 50 height 34
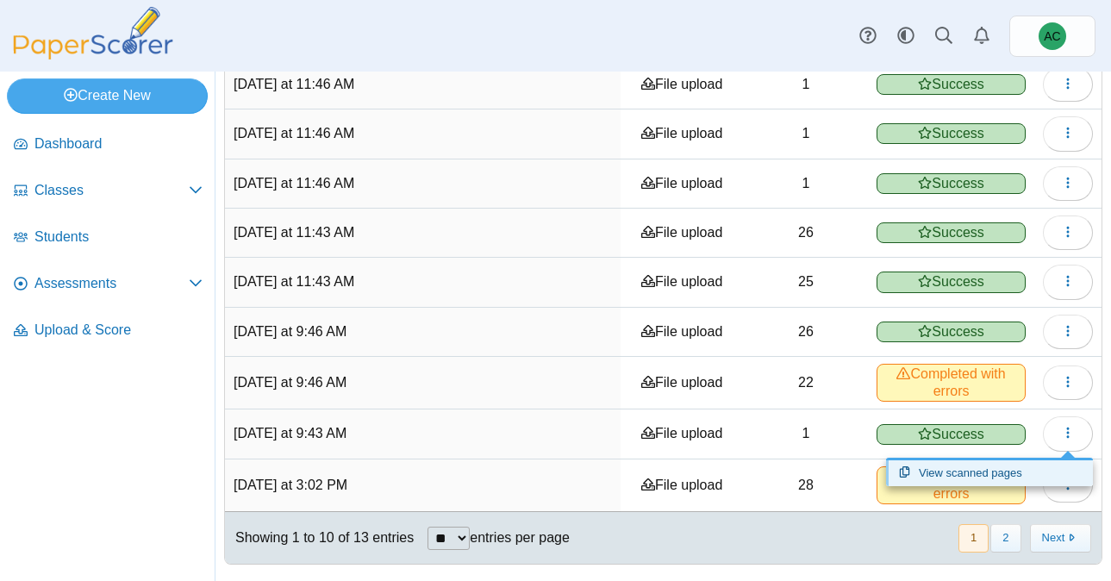
click at [940, 471] on link "View scanned pages" at bounding box center [989, 473] width 207 height 26
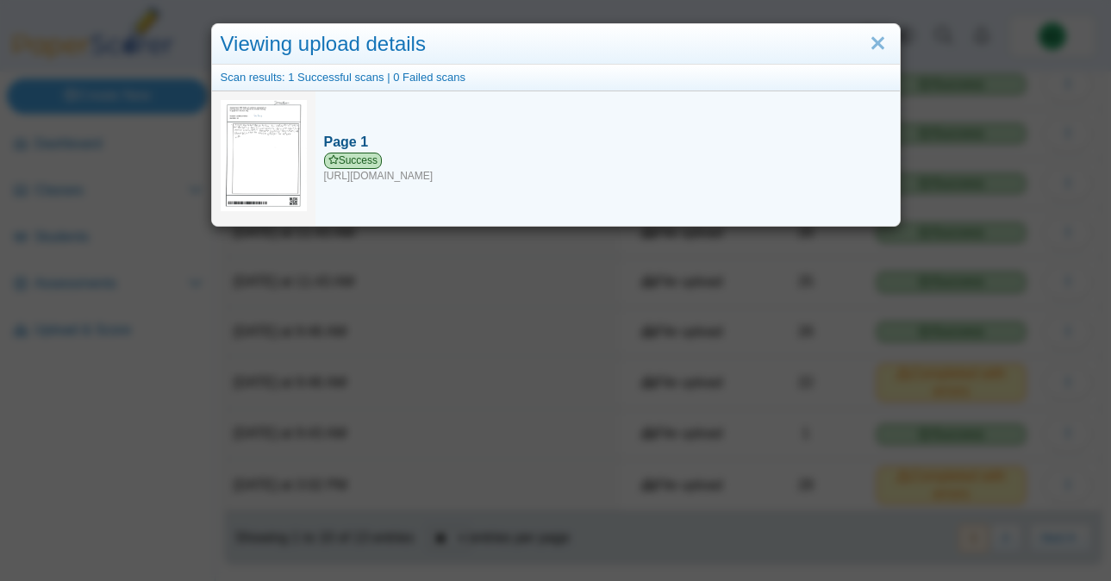
click at [349, 141] on div "Page 1" at bounding box center [607, 142] width 567 height 19
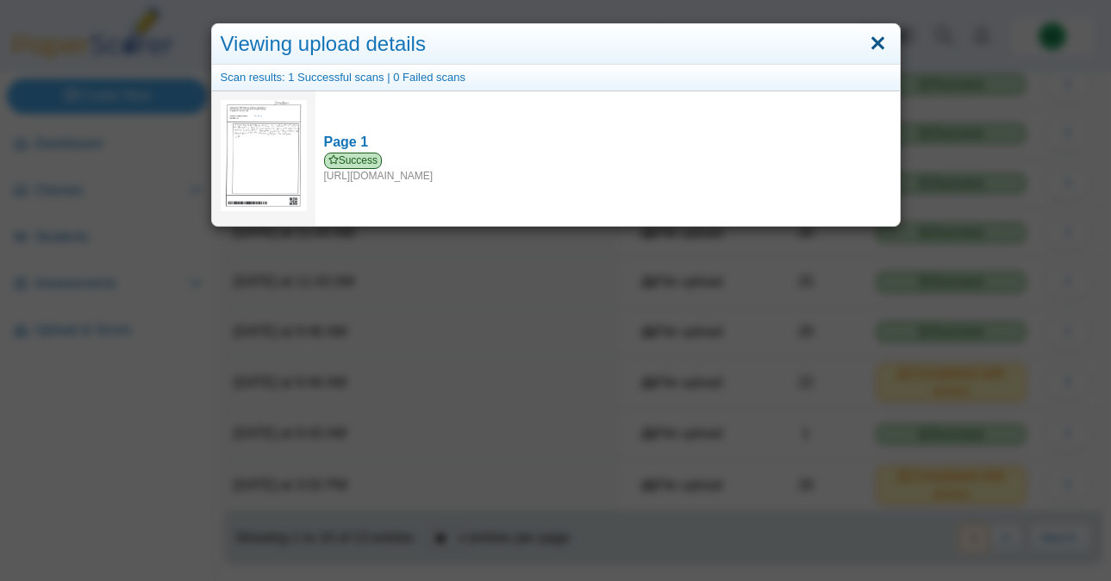
click at [874, 39] on link "Close" at bounding box center [877, 43] width 27 height 29
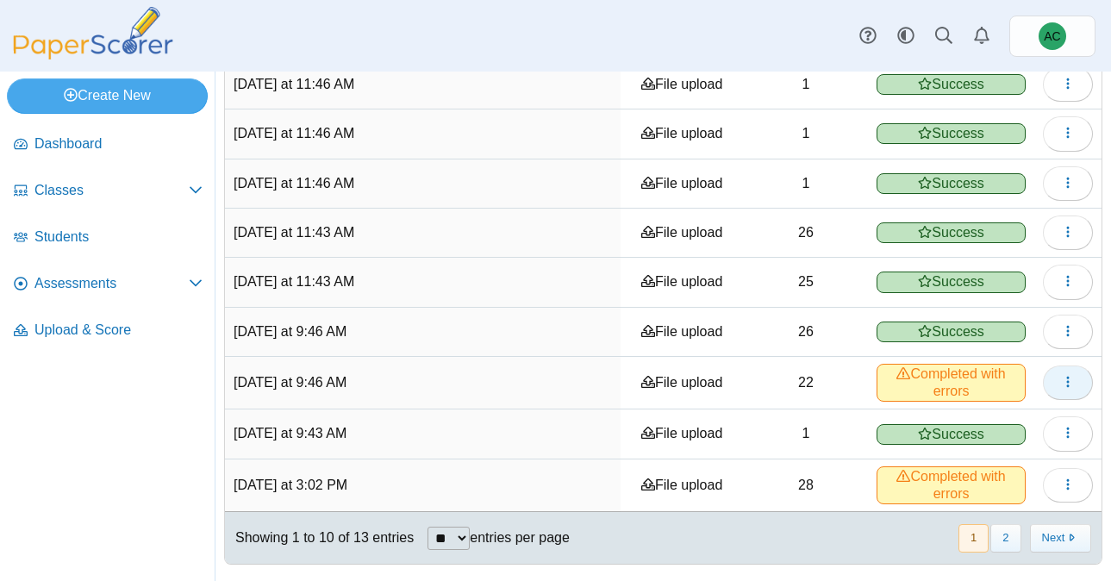
click at [1065, 372] on button "button" at bounding box center [1068, 382] width 50 height 34
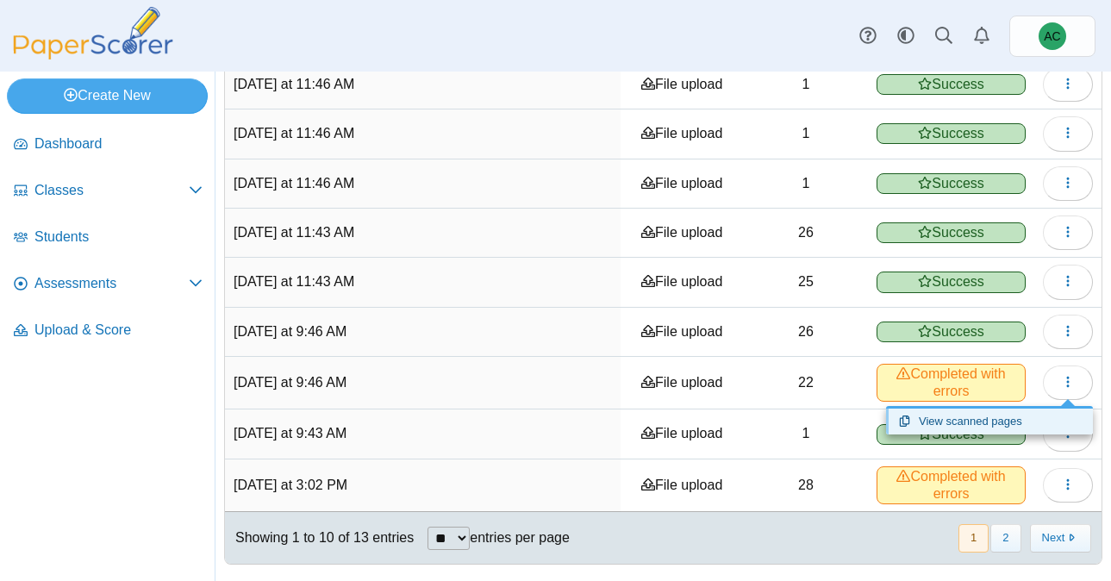
click at [959, 410] on link "View scanned pages" at bounding box center [989, 421] width 207 height 26
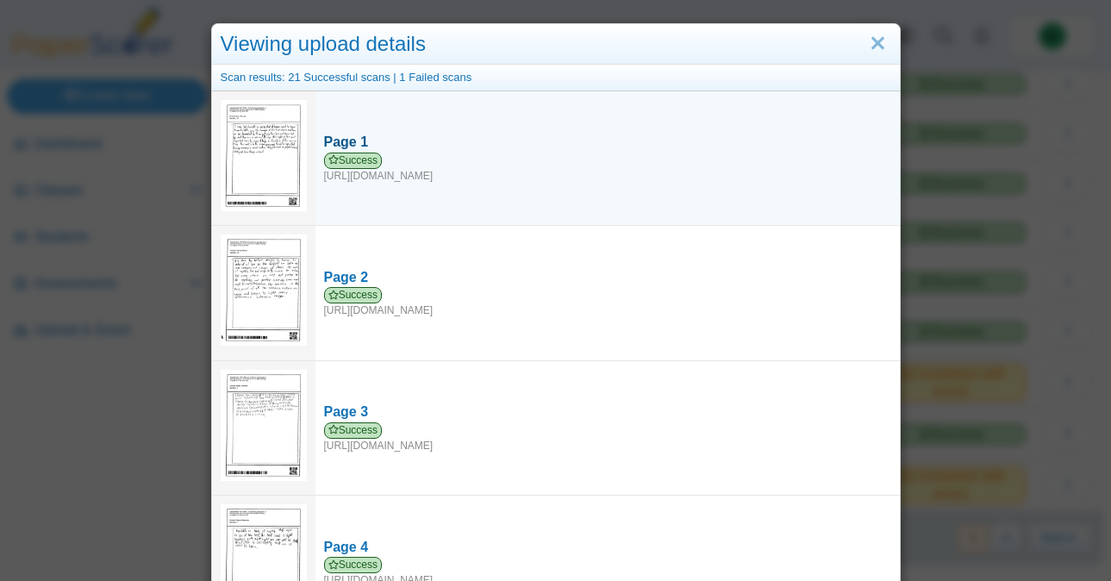
click at [351, 140] on div "Page 1" at bounding box center [607, 142] width 567 height 19
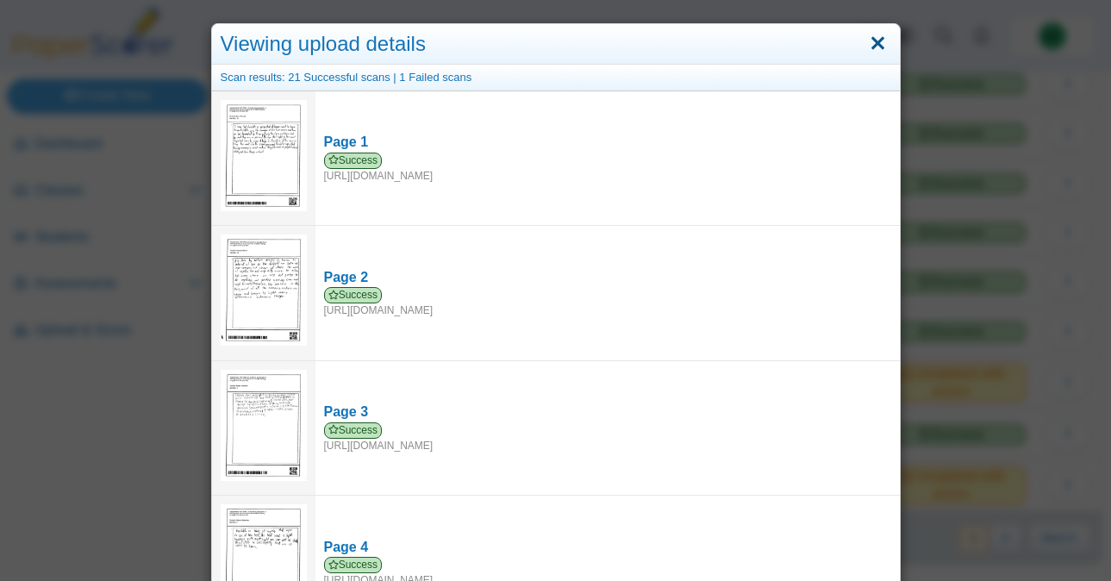
click at [872, 53] on link "Close" at bounding box center [877, 43] width 27 height 29
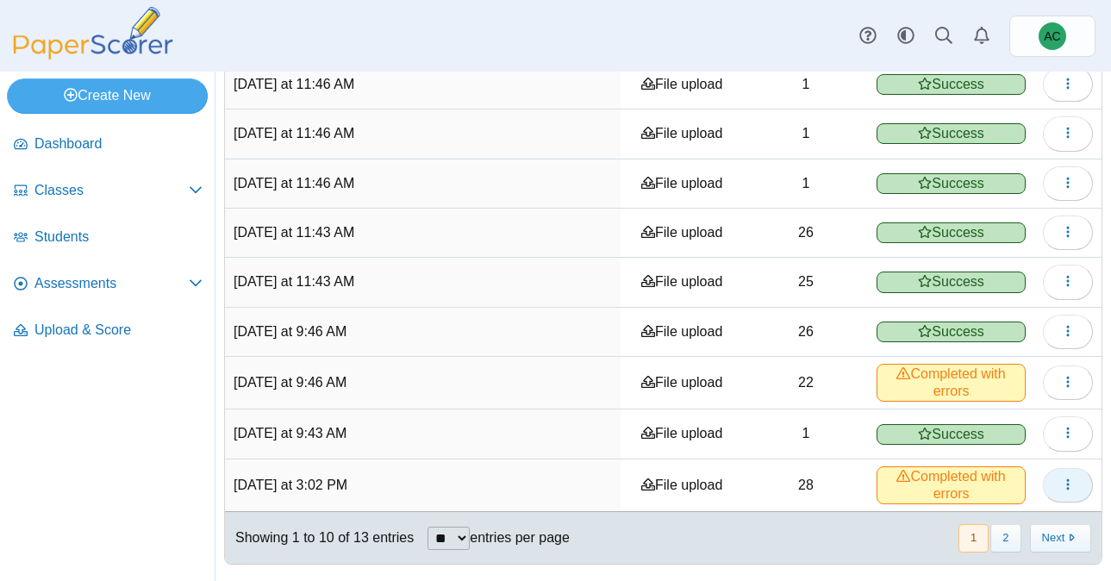
click at [1065, 478] on icon "button" at bounding box center [1068, 484] width 14 height 14
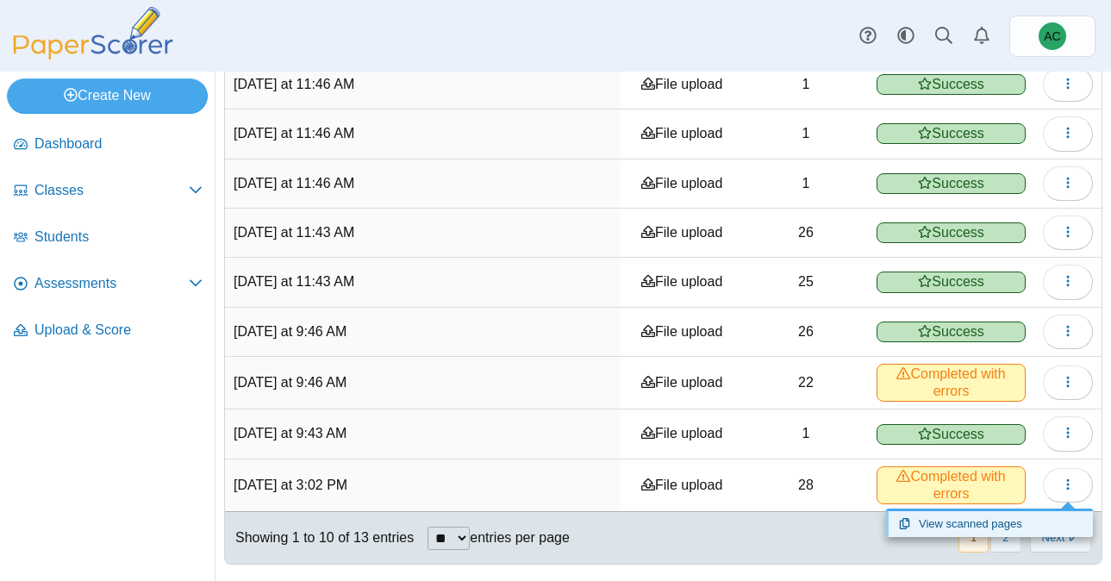
click at [960, 520] on link "View scanned pages" at bounding box center [989, 524] width 207 height 26
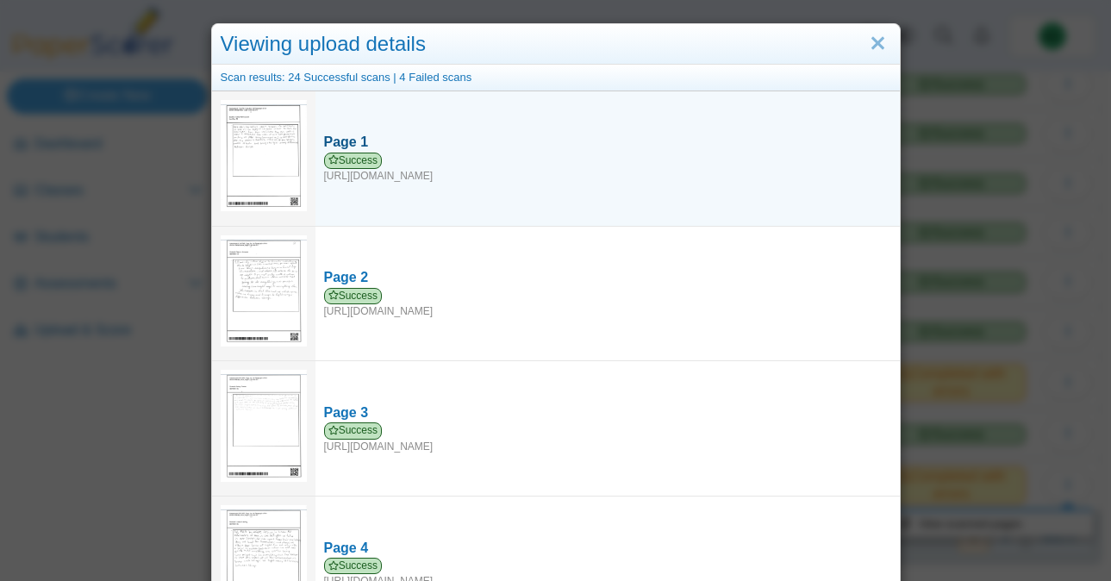
click at [345, 143] on div "Page 1" at bounding box center [607, 142] width 567 height 19
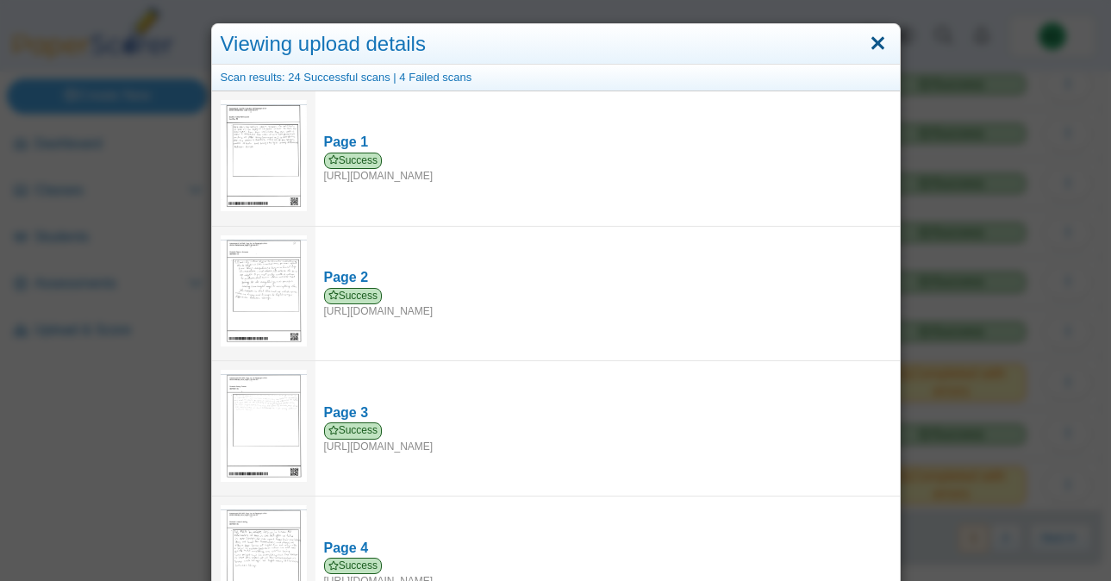
click at [873, 40] on link "Close" at bounding box center [877, 43] width 27 height 29
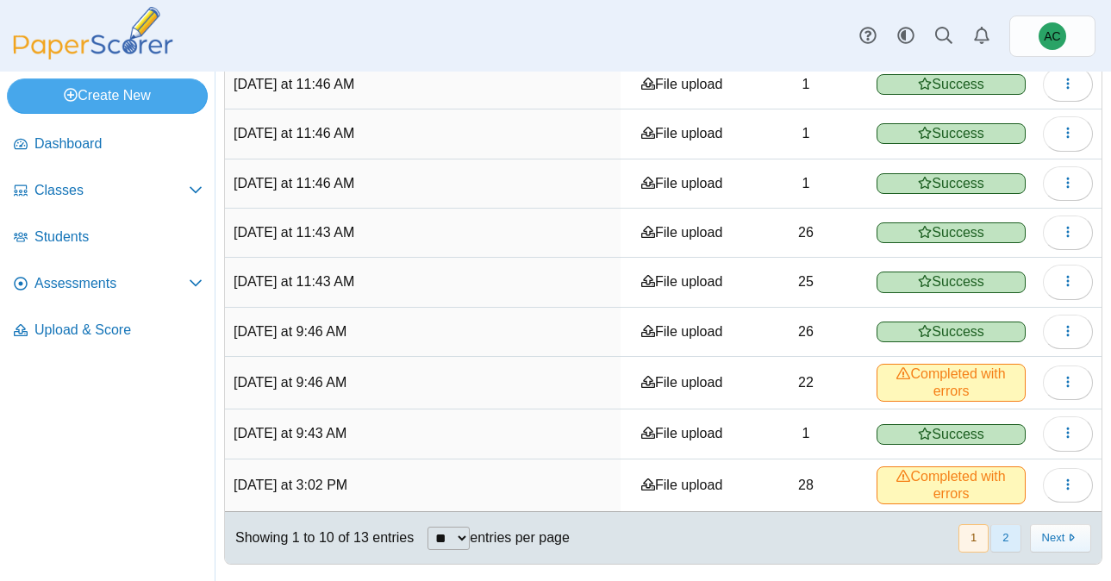
click at [998, 543] on button "2" at bounding box center [1005, 538] width 30 height 28
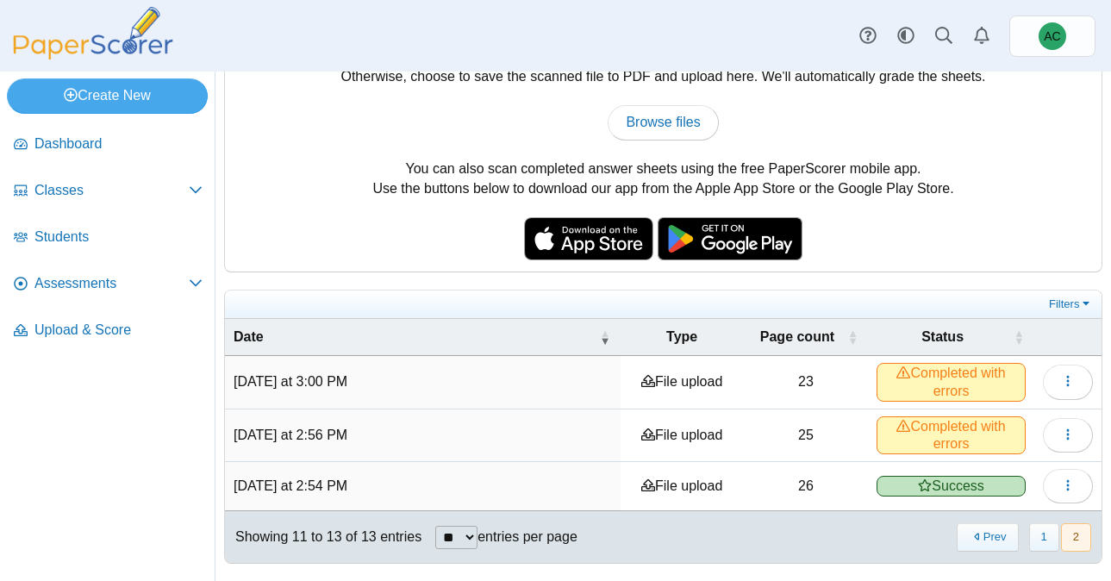
scroll to position [95, 0]
click at [1069, 489] on icon "button" at bounding box center [1068, 486] width 14 height 14
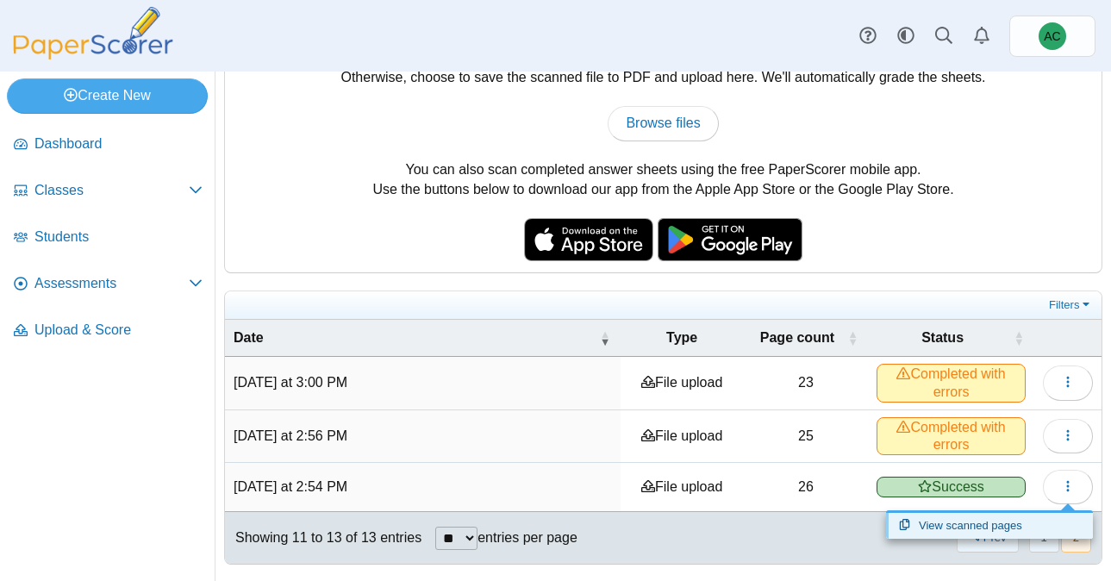
click at [949, 525] on link "View scanned pages" at bounding box center [989, 526] width 207 height 26
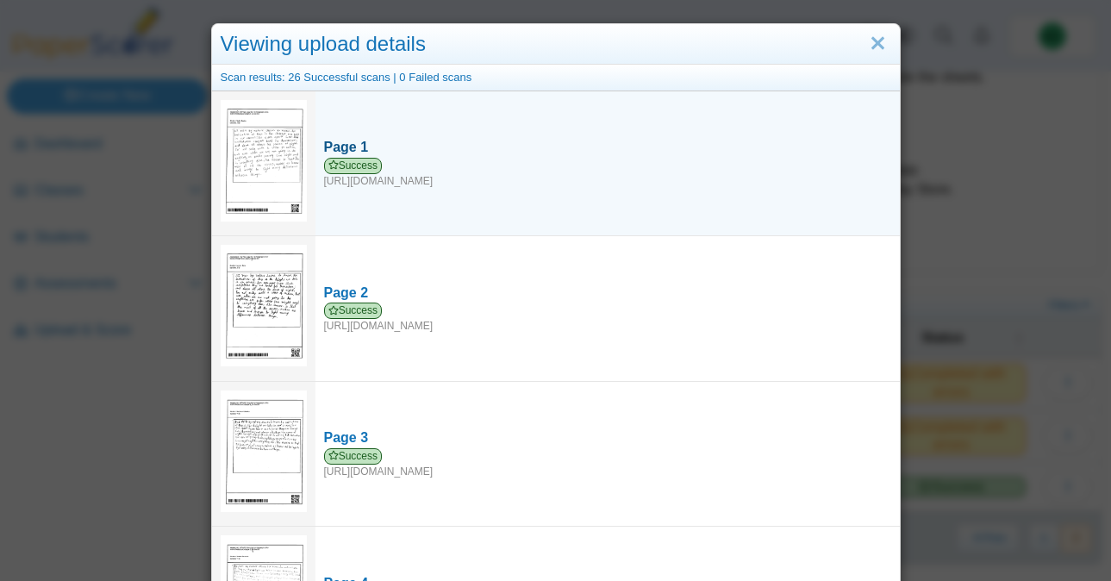
click at [345, 150] on div "Page 1" at bounding box center [607, 147] width 567 height 19
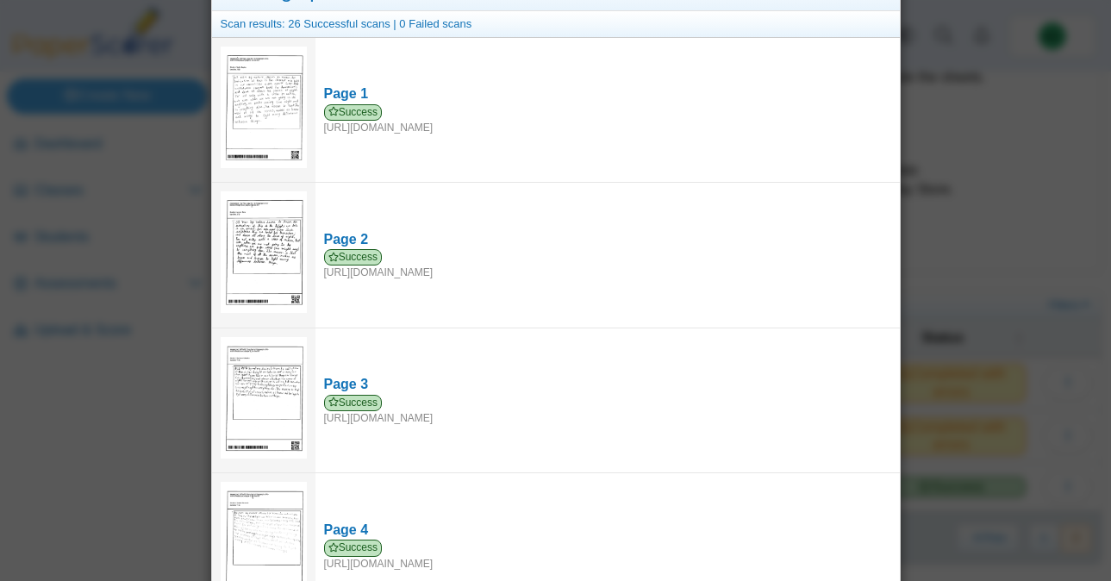
scroll to position [0, 0]
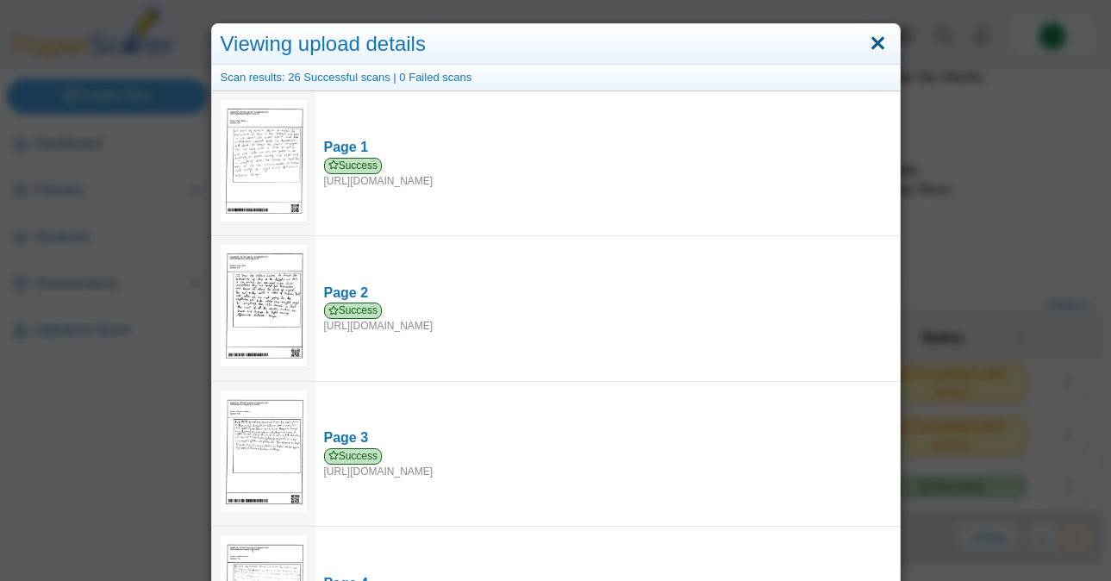
click at [877, 47] on link "Close" at bounding box center [877, 43] width 27 height 29
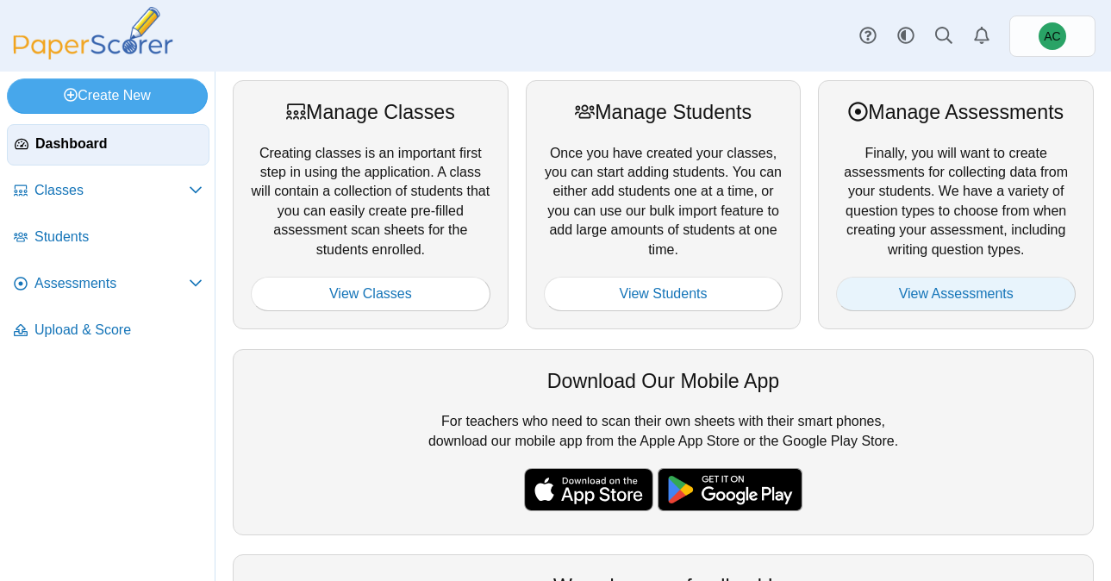
click at [913, 296] on link "View Assessments" at bounding box center [956, 294] width 240 height 34
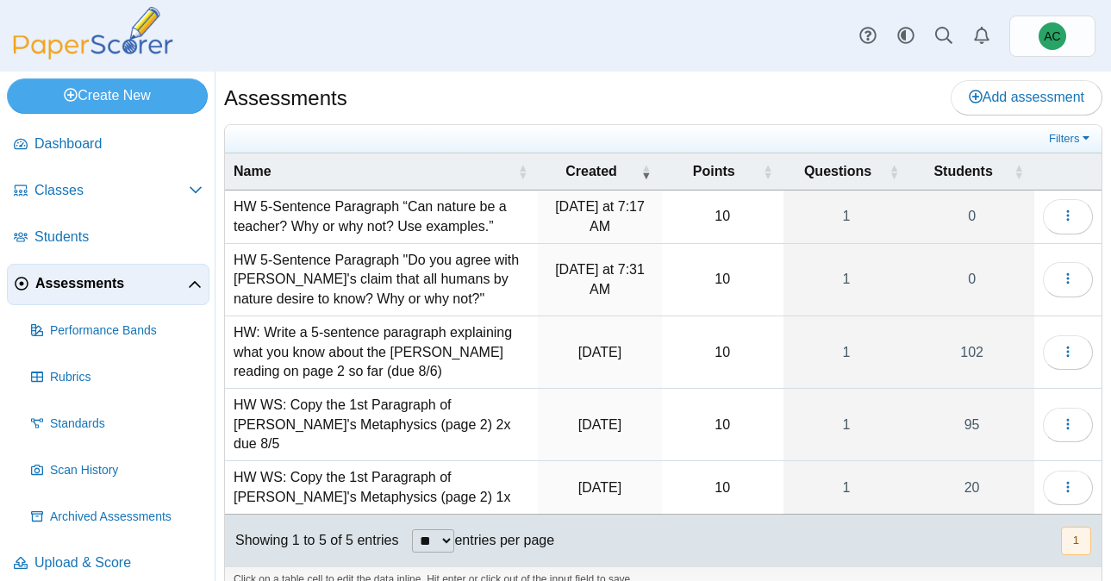
click at [358, 284] on td "HW 5-Sentence Paragraph "Do you agree with Aristotle's claim that all humans by…" at bounding box center [381, 280] width 313 height 72
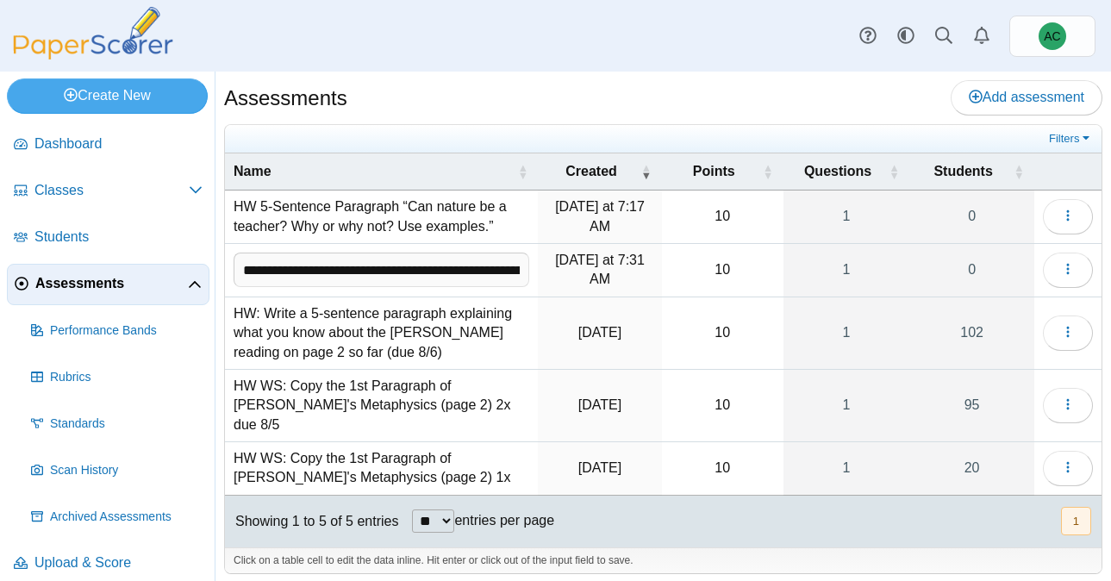
scroll to position [0, 489]
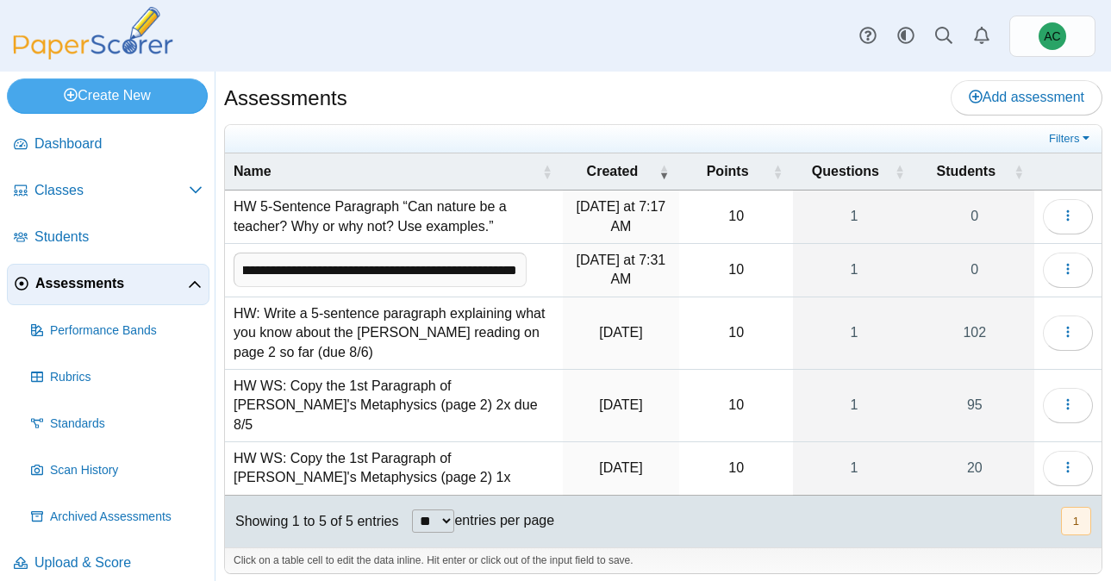
click at [351, 272] on input "**********" at bounding box center [380, 269] width 293 height 34
click at [432, 291] on td "**********" at bounding box center [394, 270] width 338 height 53
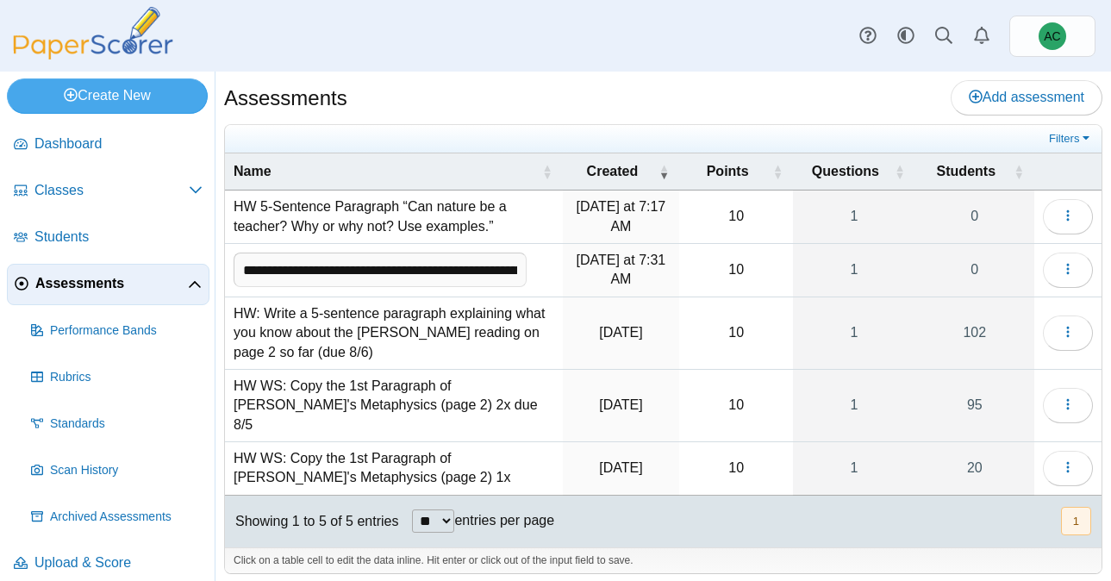
click at [389, 268] on input "**********" at bounding box center [380, 269] width 293 height 34
click at [385, 328] on td "HW: Write a 5-sentence paragraph explaining what you know about the [PERSON_NAM…" at bounding box center [394, 333] width 338 height 72
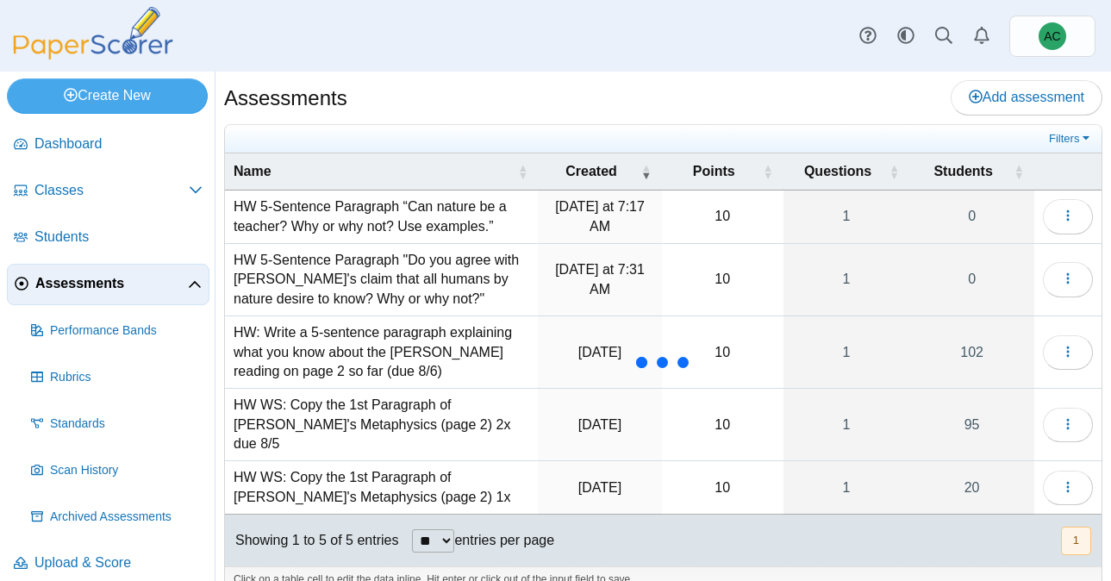
click at [429, 293] on td "HW 5-Sentence Paragraph "Do you agree with Aristotle's claim that all humans by…" at bounding box center [381, 280] width 313 height 72
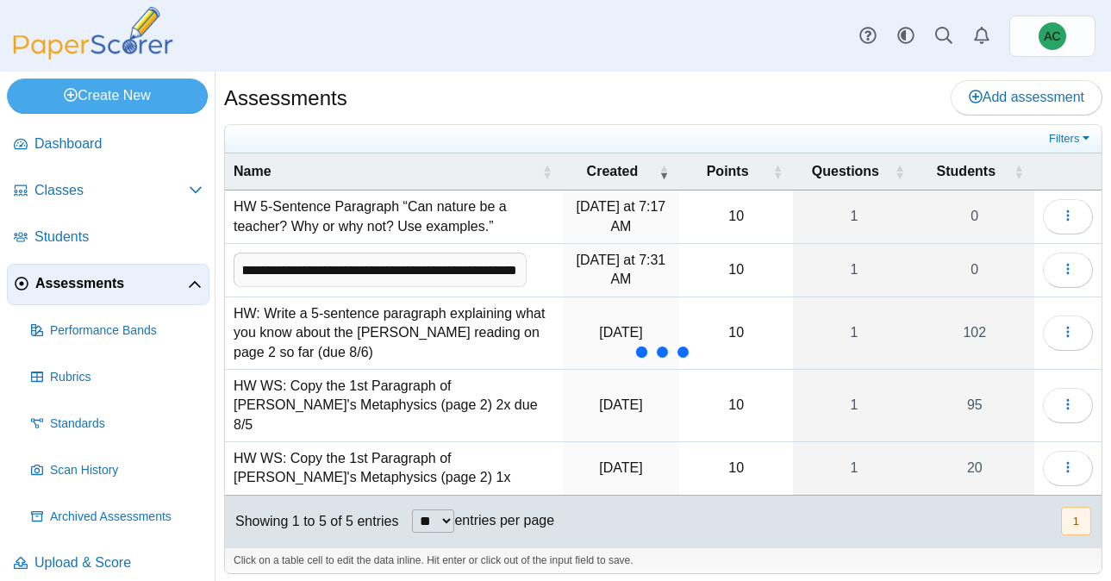
scroll to position [0, 547]
type input "**********"
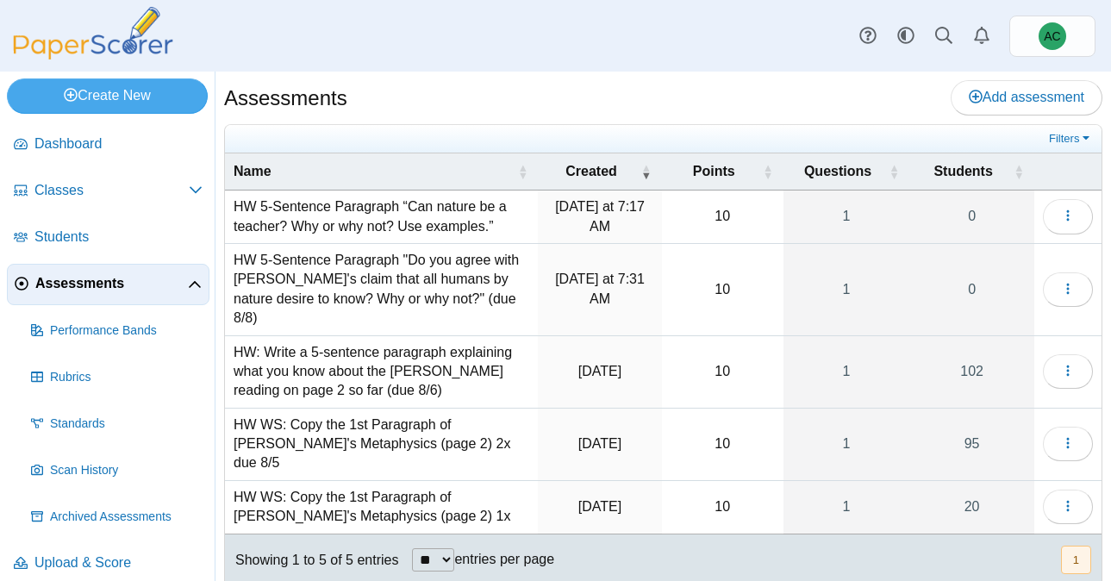
click at [122, 49] on img at bounding box center [93, 33] width 172 height 53
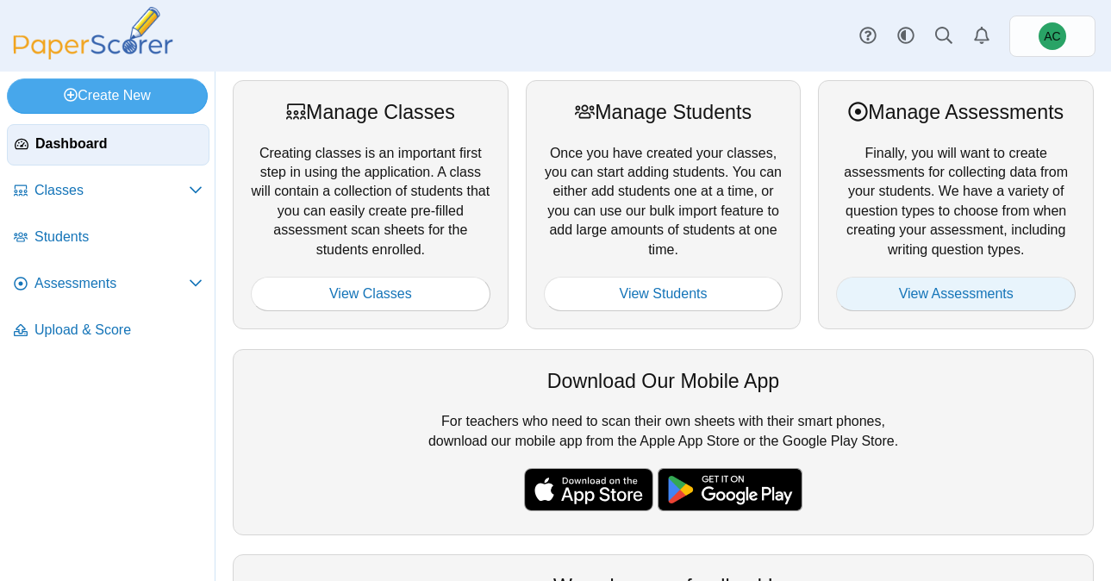
click at [891, 297] on link "View Assessments" at bounding box center [956, 294] width 240 height 34
click at [941, 294] on link "View Assessments" at bounding box center [956, 294] width 240 height 34
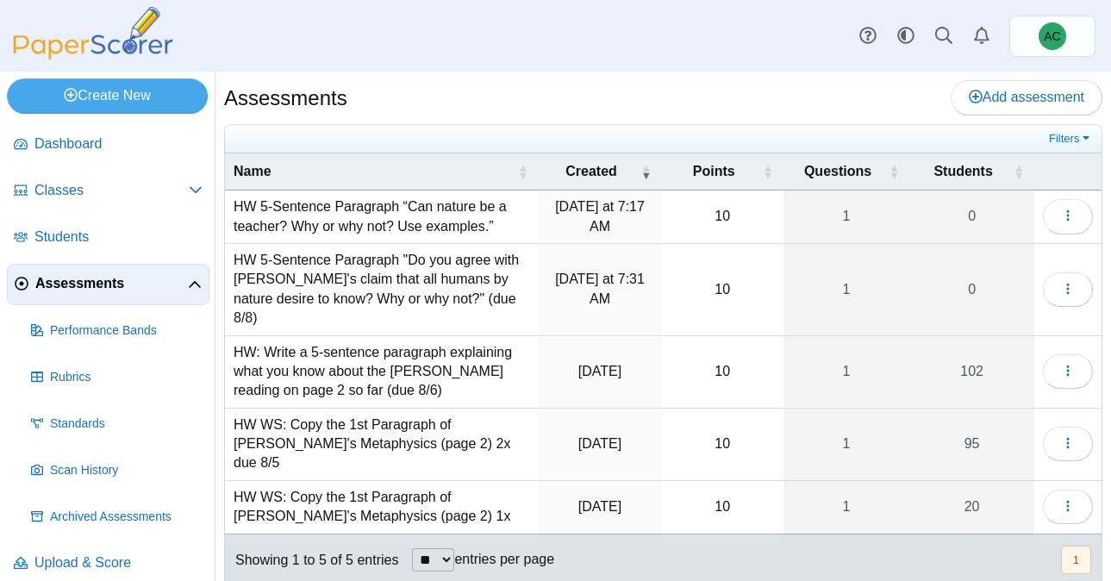
click at [383, 221] on td "HW 5-Sentence Paragraph “Can nature be a teacher? Why or why not? Use examples.”" at bounding box center [381, 216] width 313 height 53
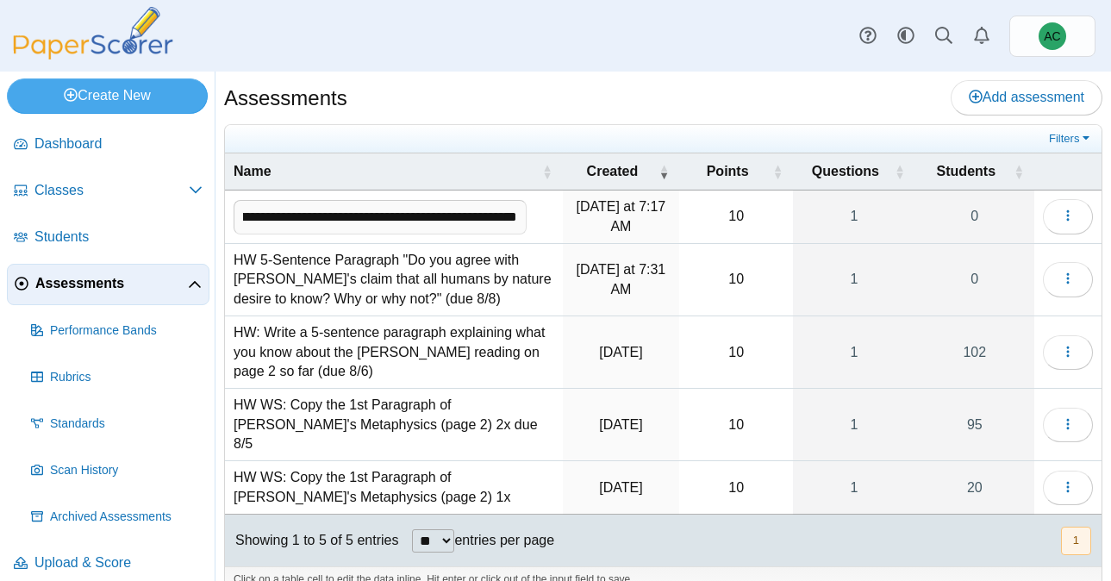
scroll to position [0, 331]
type input "**********"
